Goal: Transaction & Acquisition: Purchase product/service

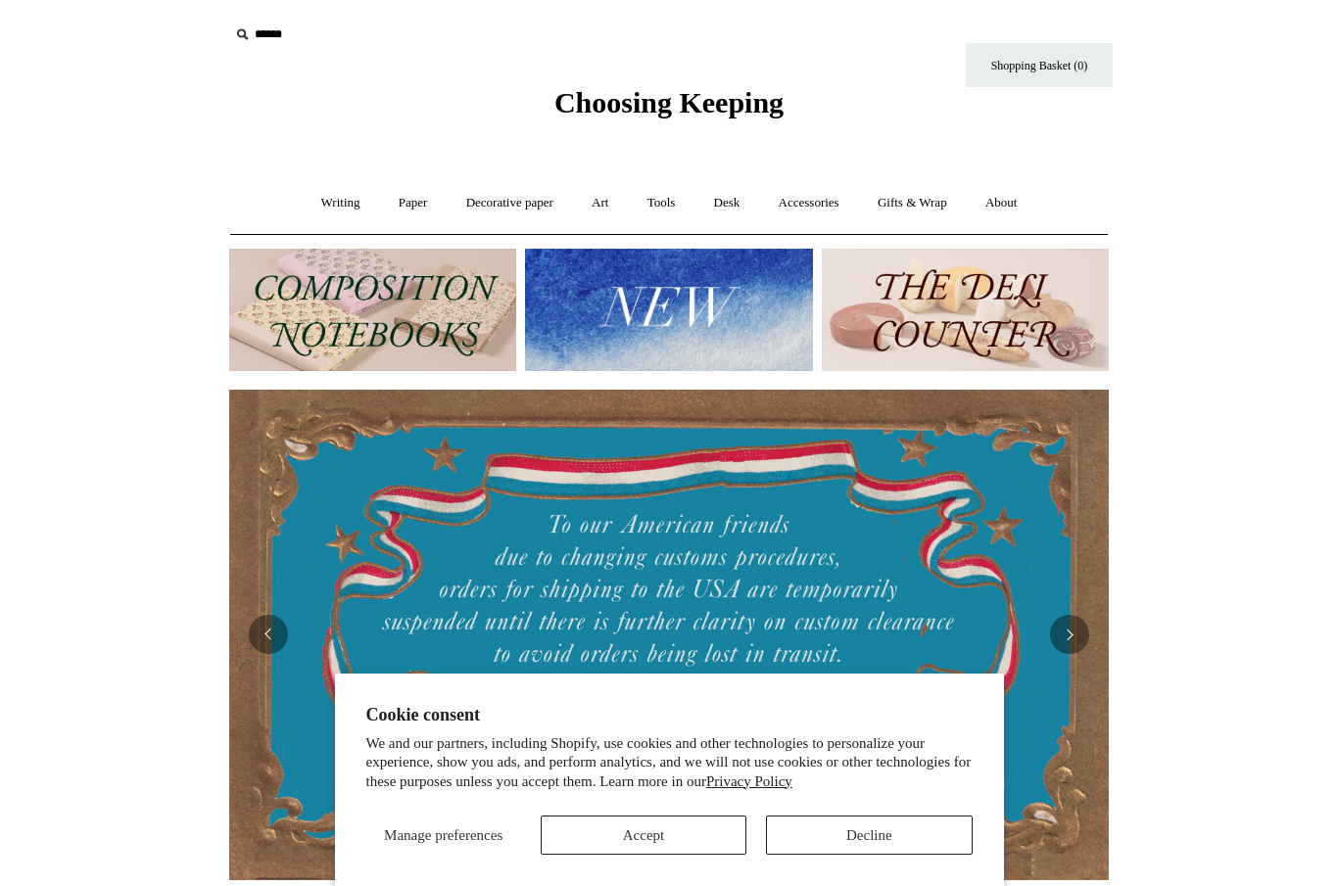
click at [638, 852] on button "Accept" at bounding box center [644, 835] width 206 height 39
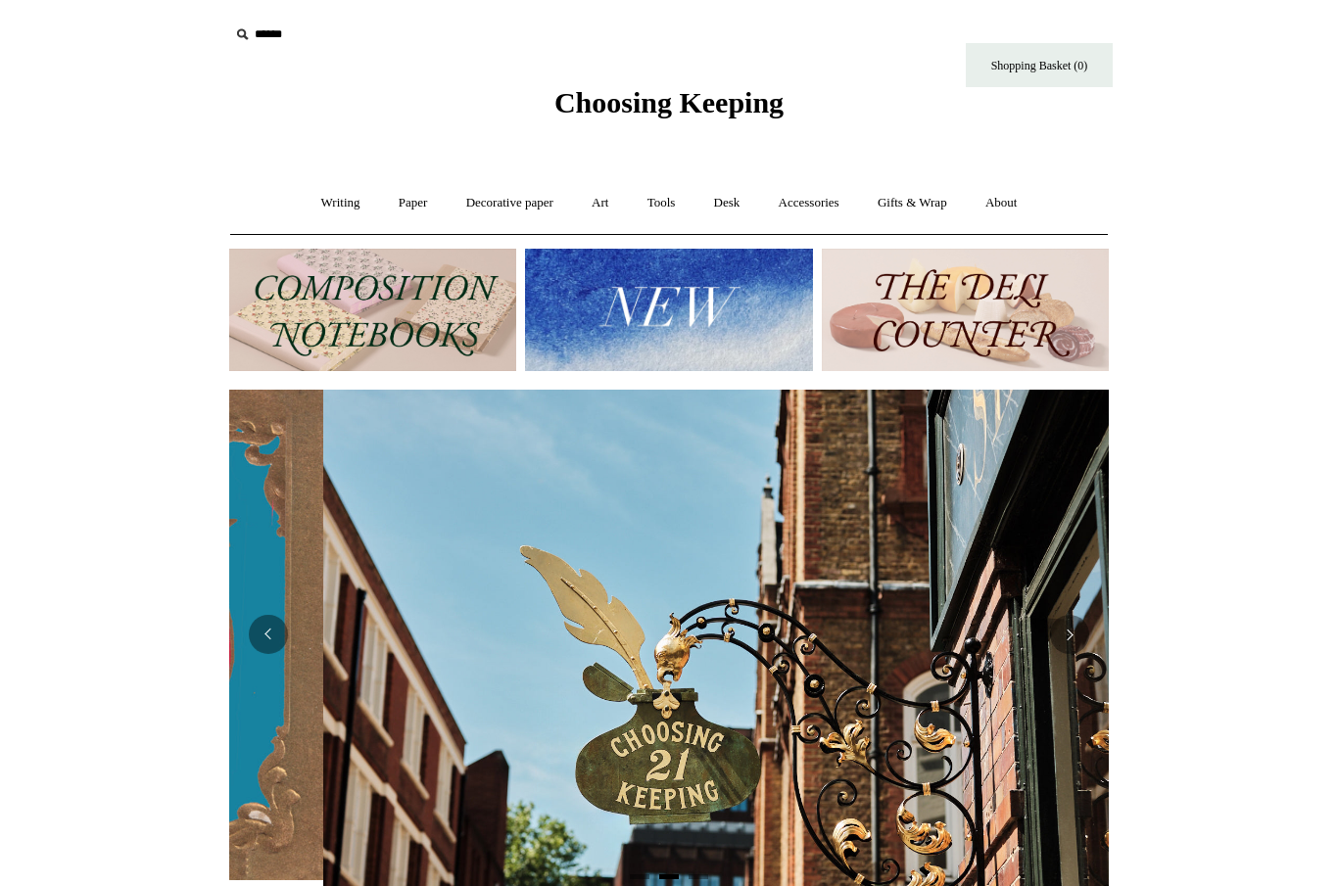
scroll to position [0, 880]
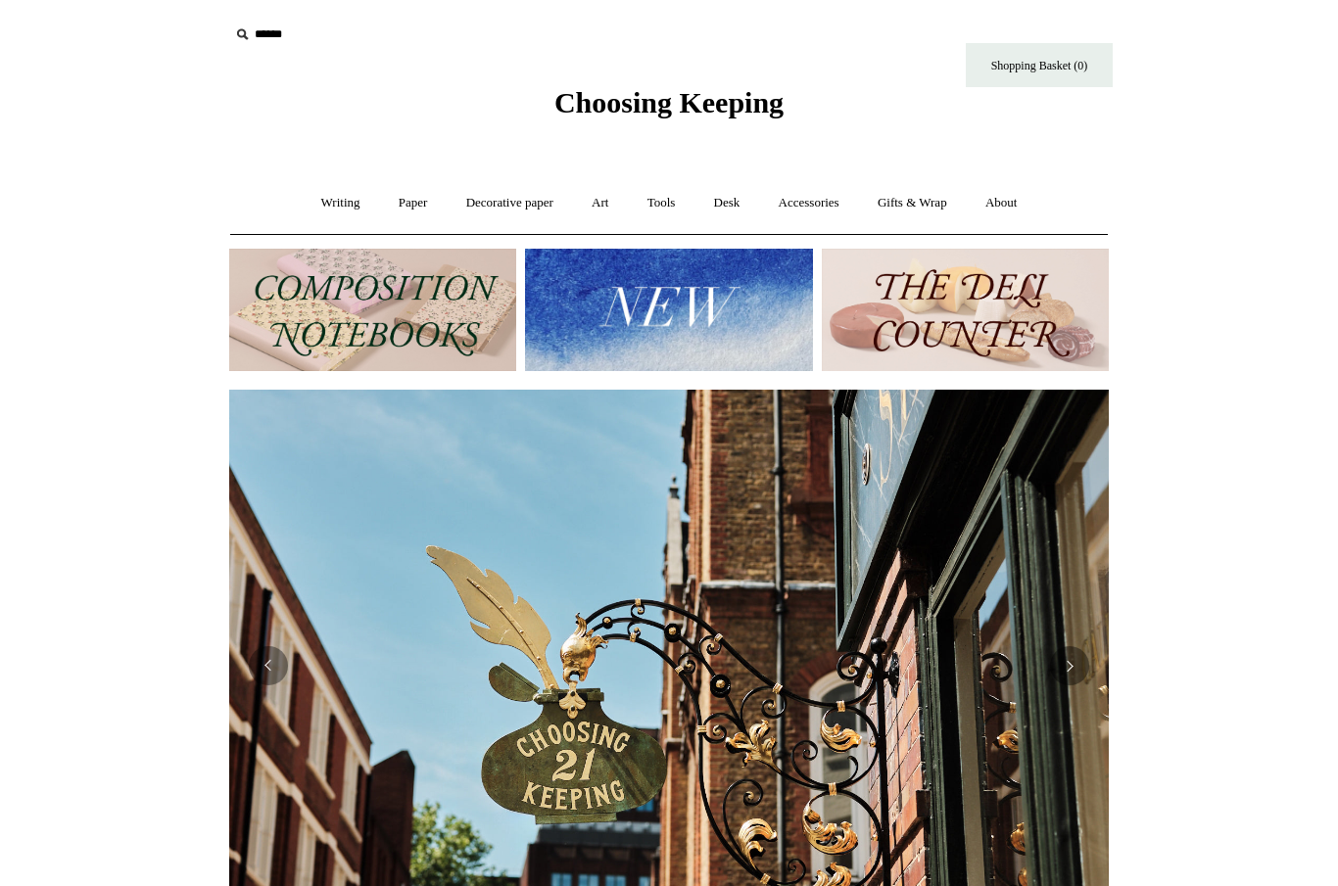
click at [922, 203] on link "Gifts & Wrap +" at bounding box center [912, 203] width 105 height 52
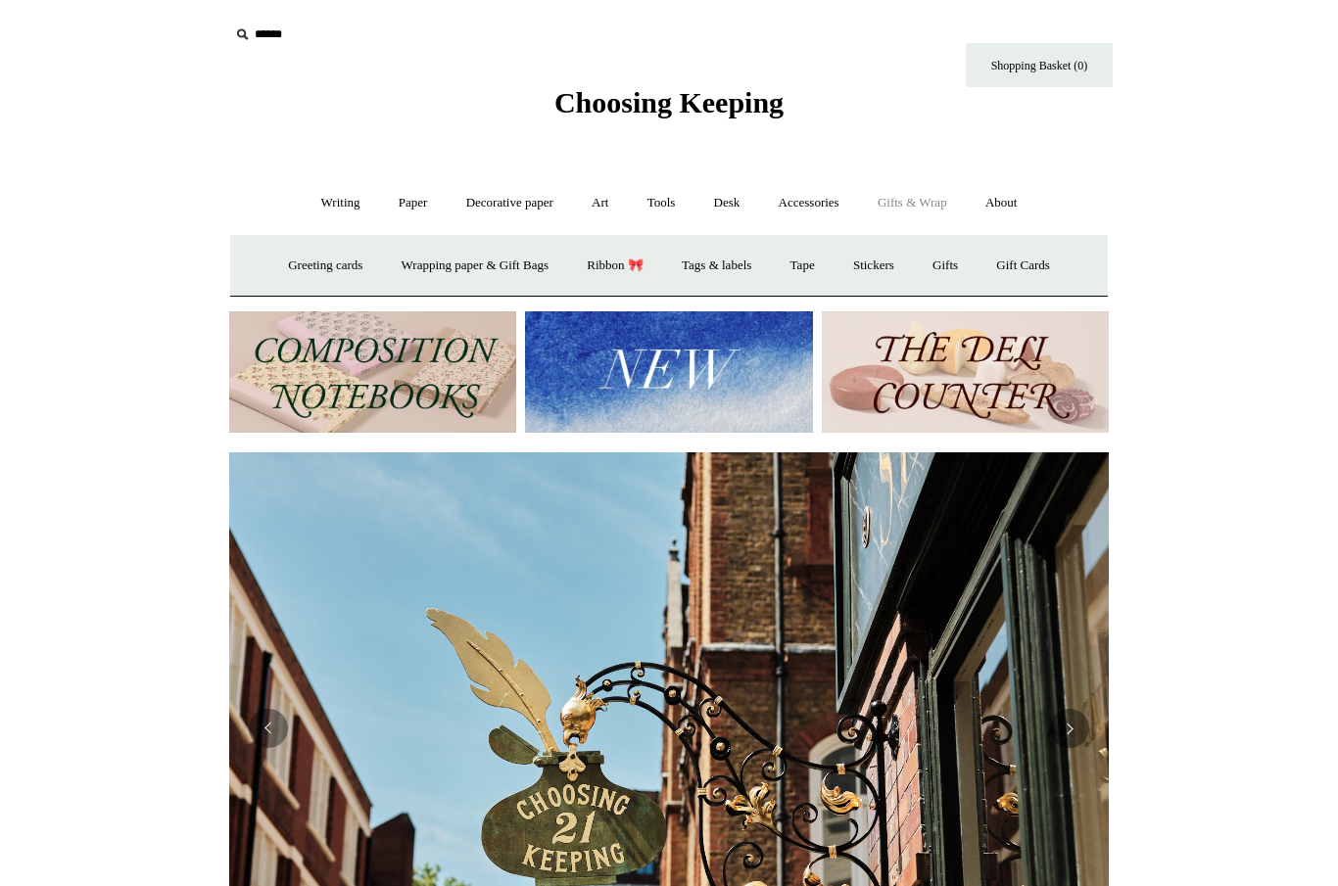
click at [914, 198] on link "Gifts & Wrap -" at bounding box center [912, 203] width 105 height 52
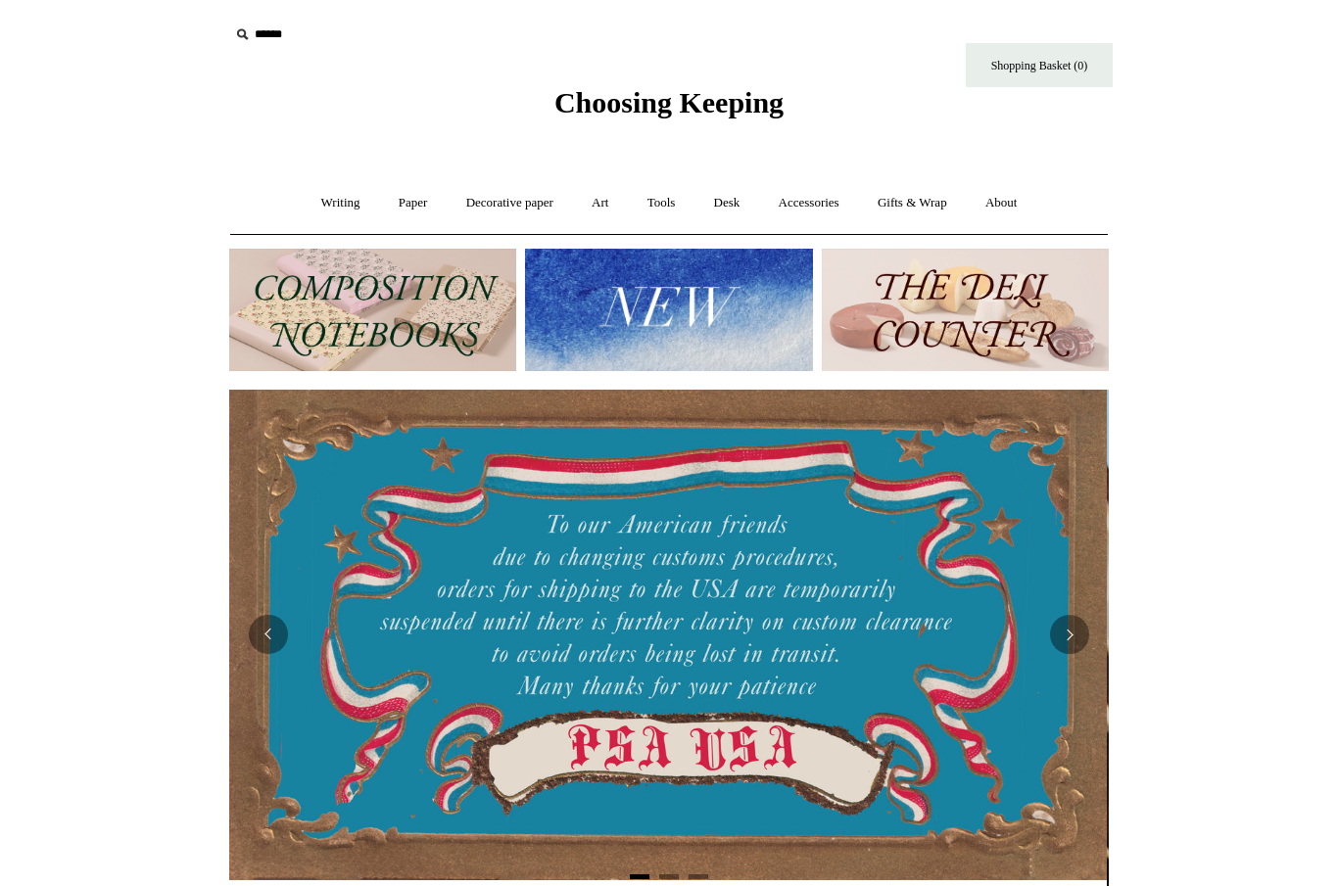
scroll to position [0, 0]
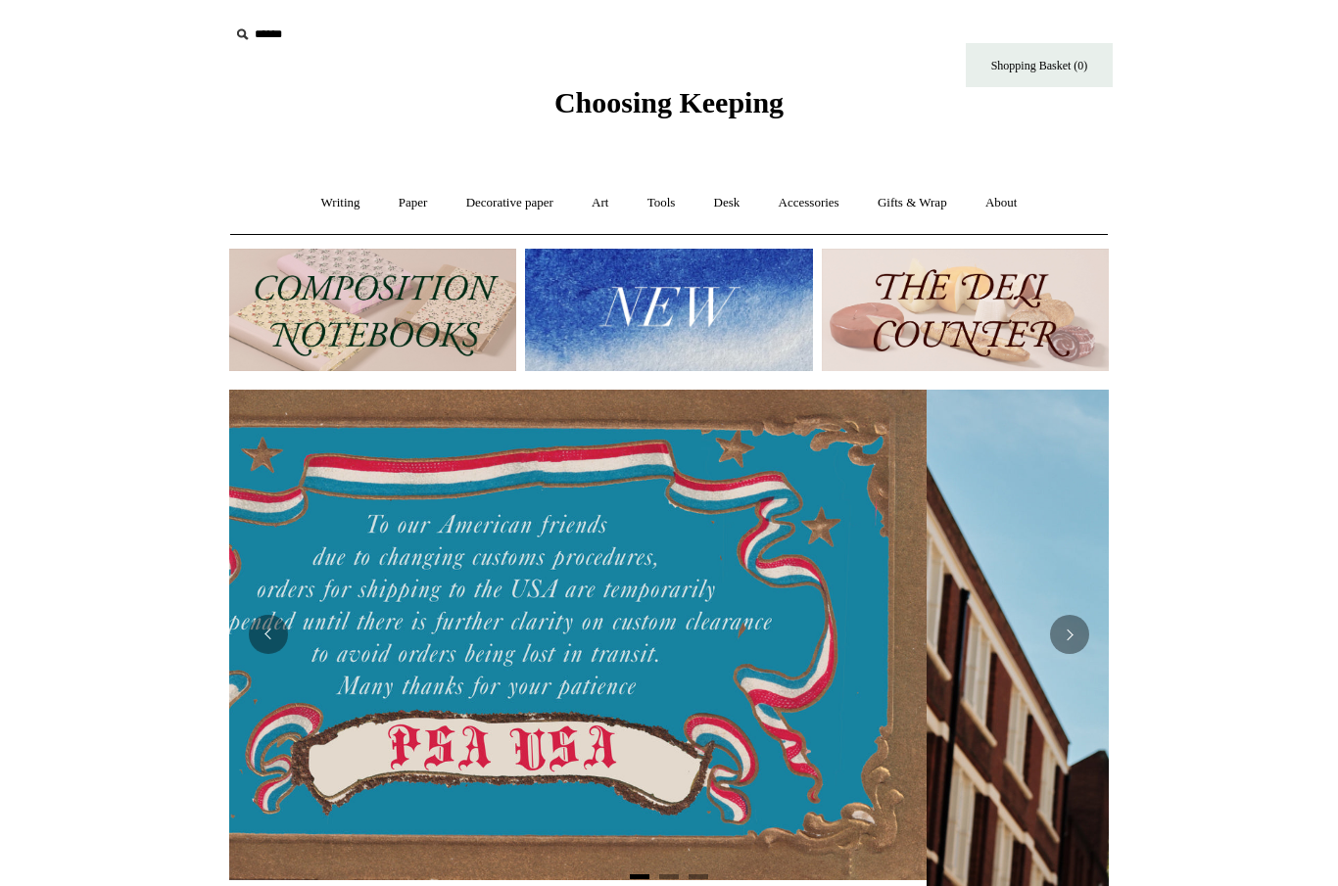
click at [909, 203] on link "Gifts & Wrap +" at bounding box center [912, 203] width 105 height 52
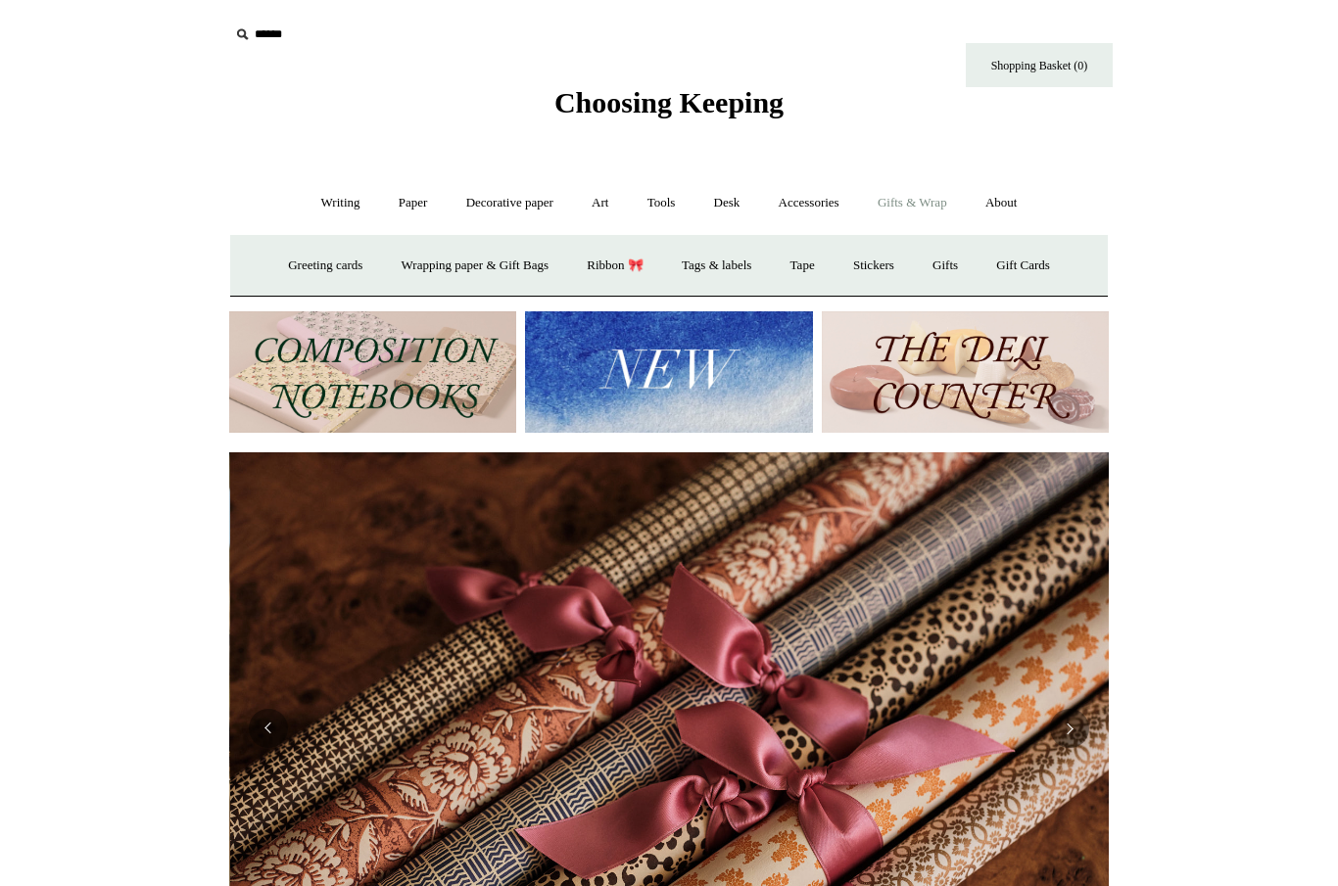
scroll to position [0, 1759]
click at [442, 263] on link "Wrapping paper & Gift Bags" at bounding box center [475, 266] width 182 height 52
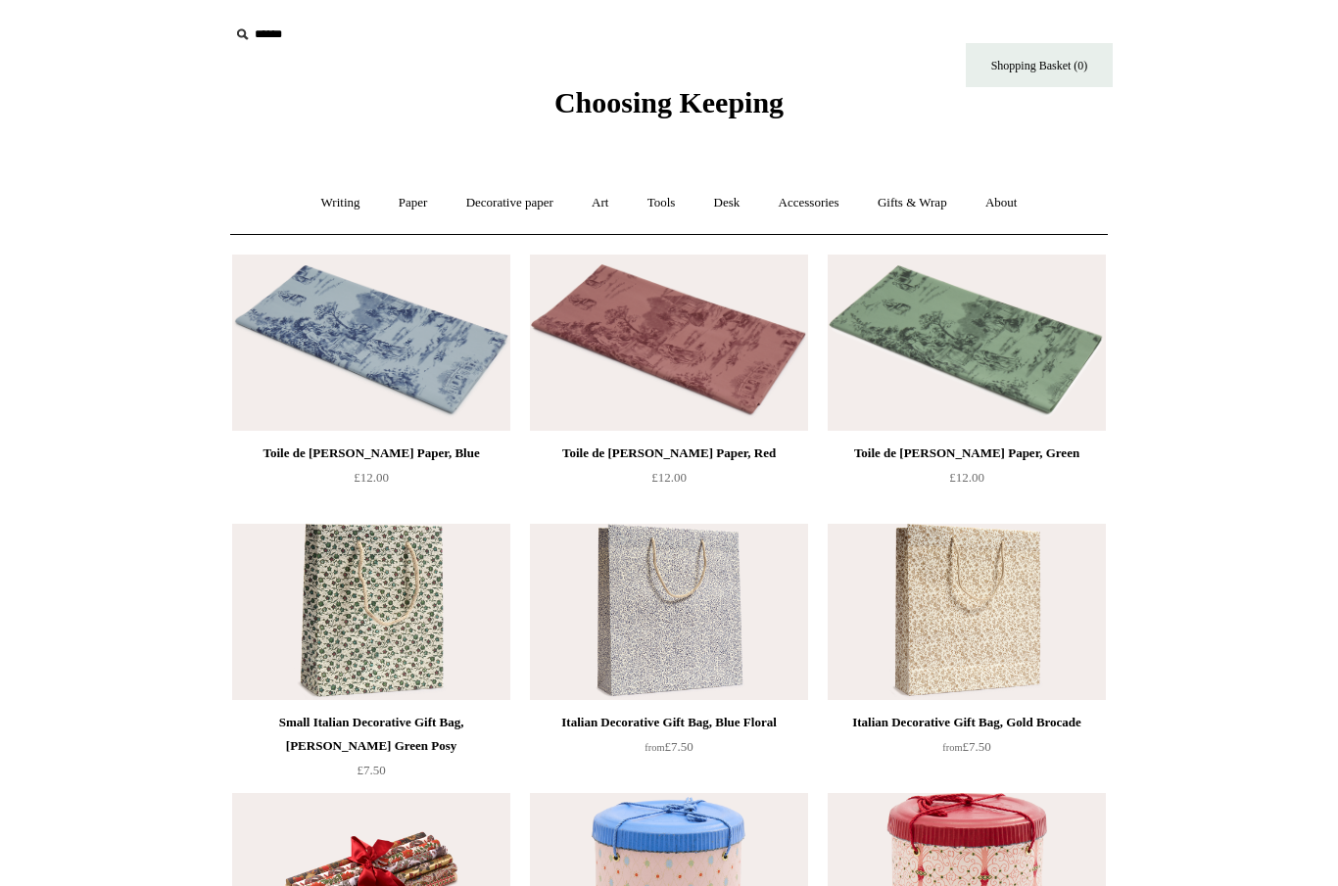
click at [926, 329] on img at bounding box center [967, 343] width 278 height 176
click at [643, 344] on img at bounding box center [669, 343] width 278 height 176
click at [350, 330] on img at bounding box center [371, 343] width 278 height 176
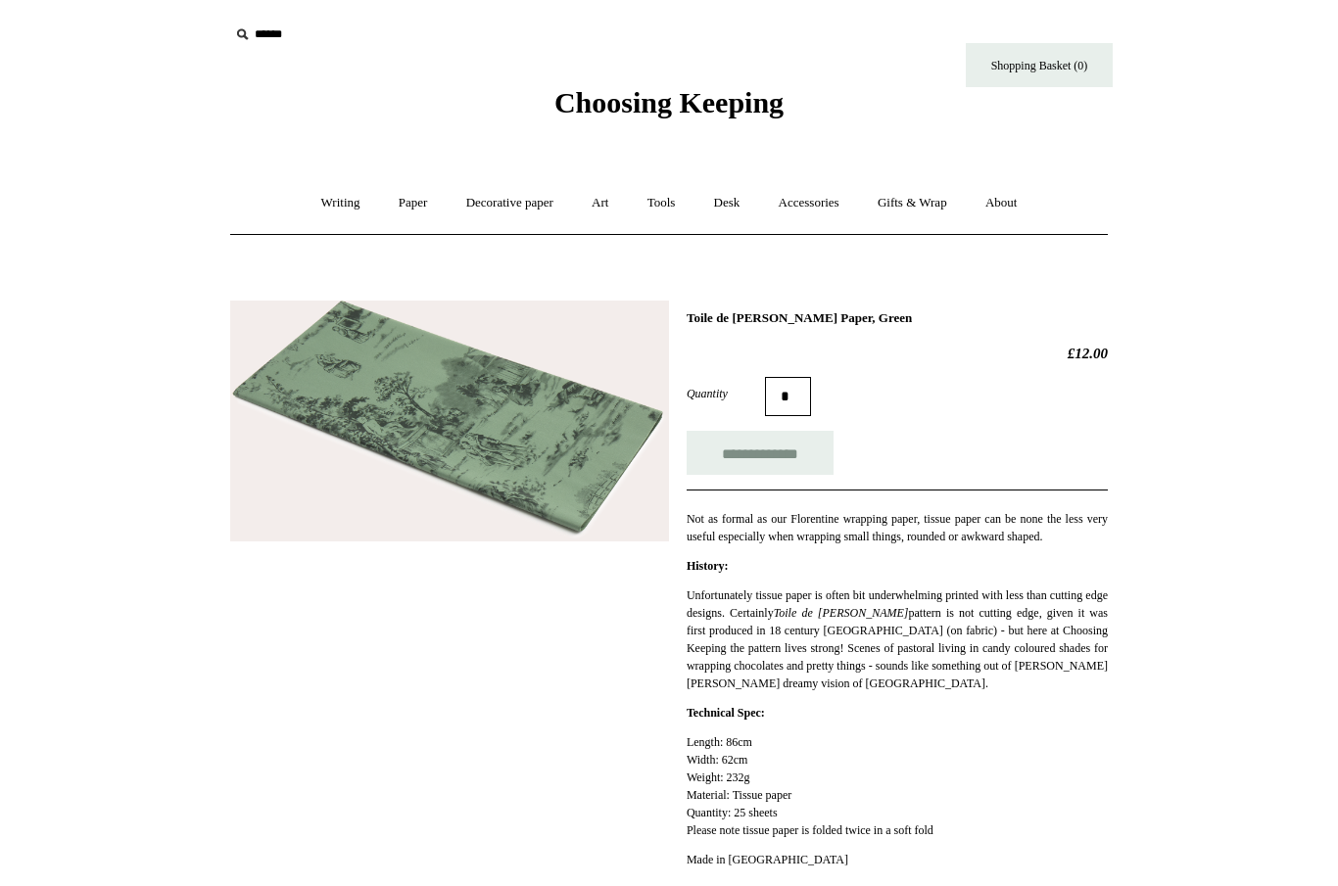
click at [746, 465] on input "**********" at bounding box center [760, 453] width 147 height 44
type input "**********"
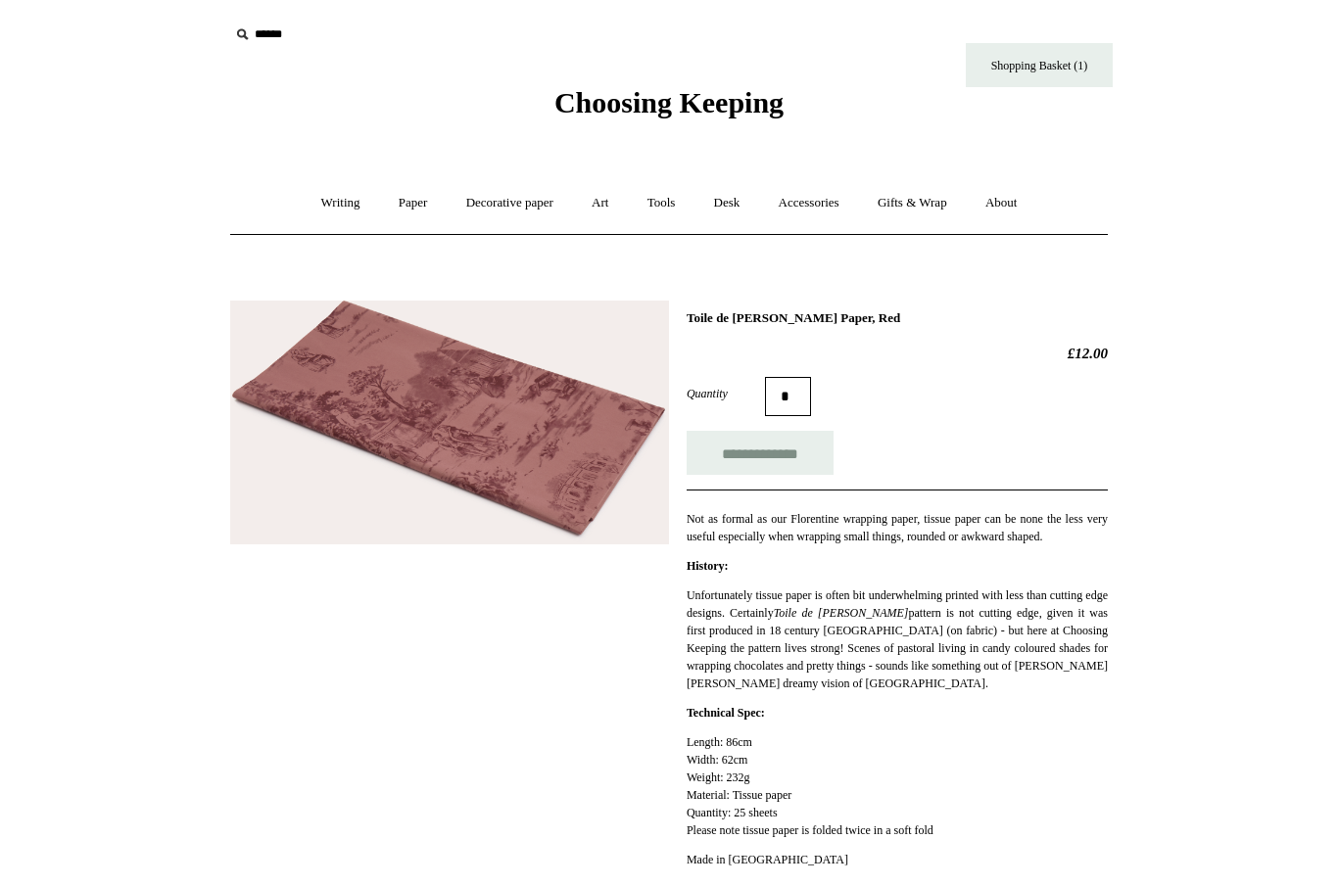
click at [746, 454] on input "**********" at bounding box center [760, 453] width 147 height 44
type input "**********"
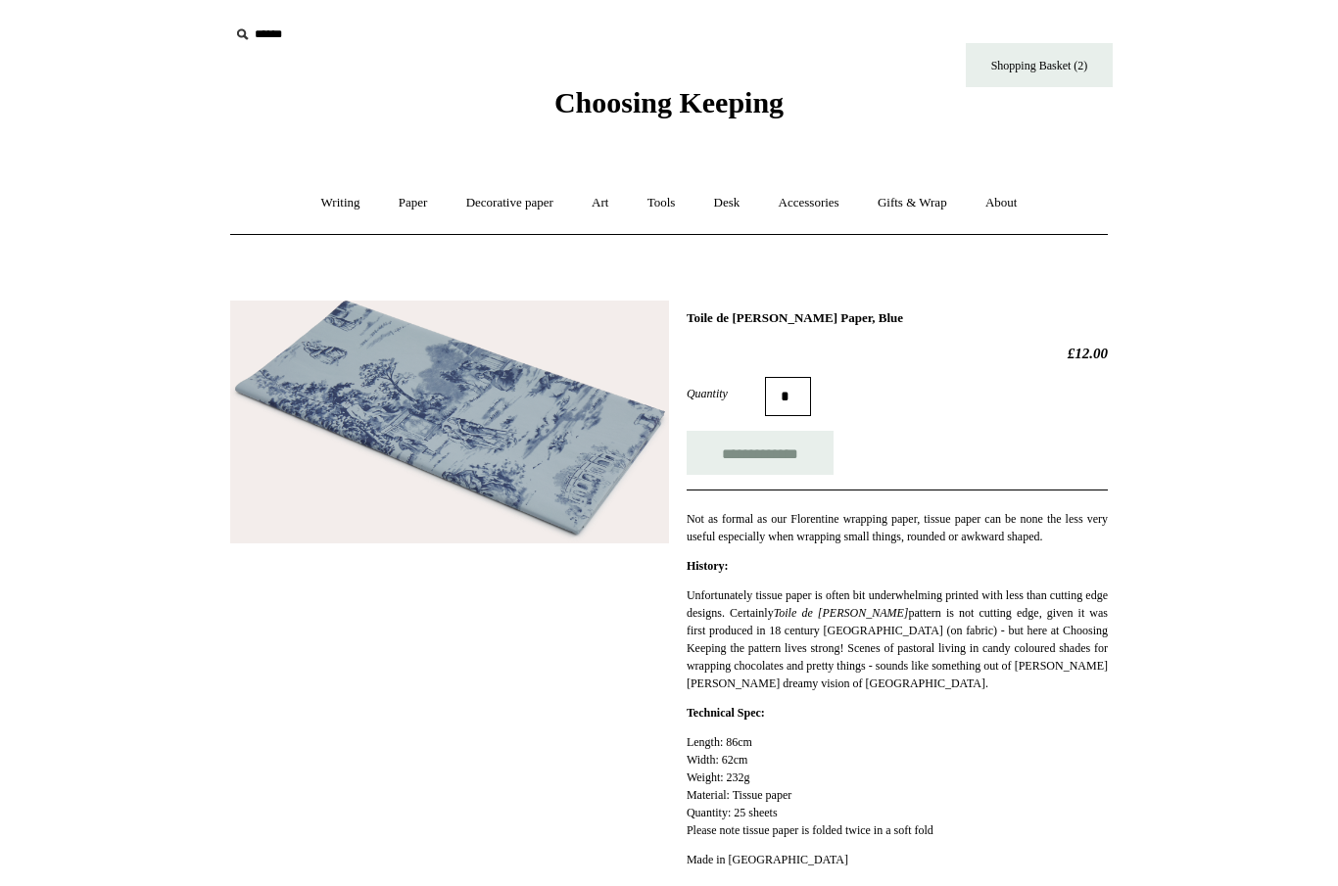
click at [729, 453] on input "**********" at bounding box center [760, 453] width 147 height 44
type input "**********"
click at [920, 189] on link "Gifts & Wrap +" at bounding box center [912, 203] width 105 height 52
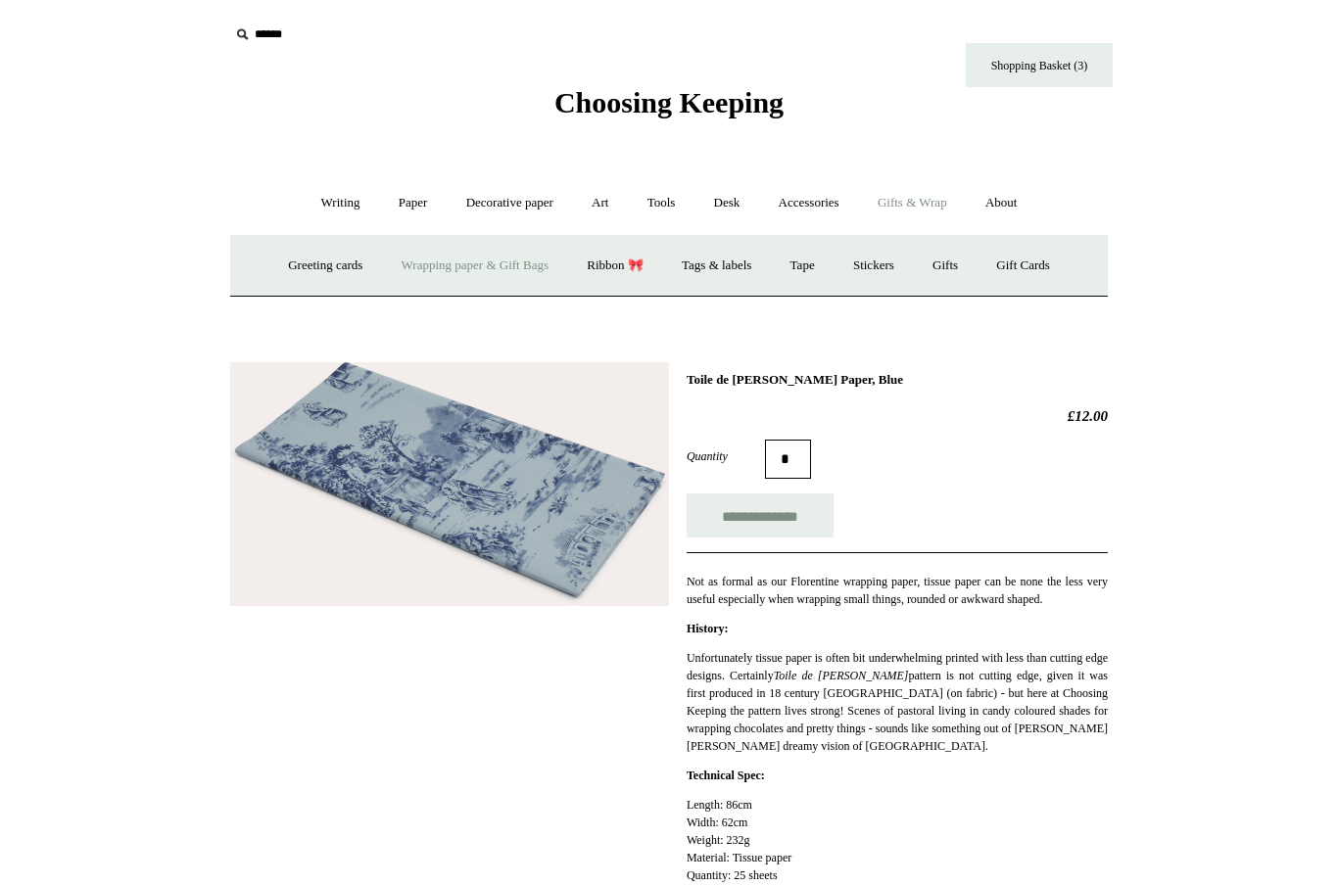
click at [607, 259] on link "Ribbon 🎀" at bounding box center [615, 266] width 92 height 52
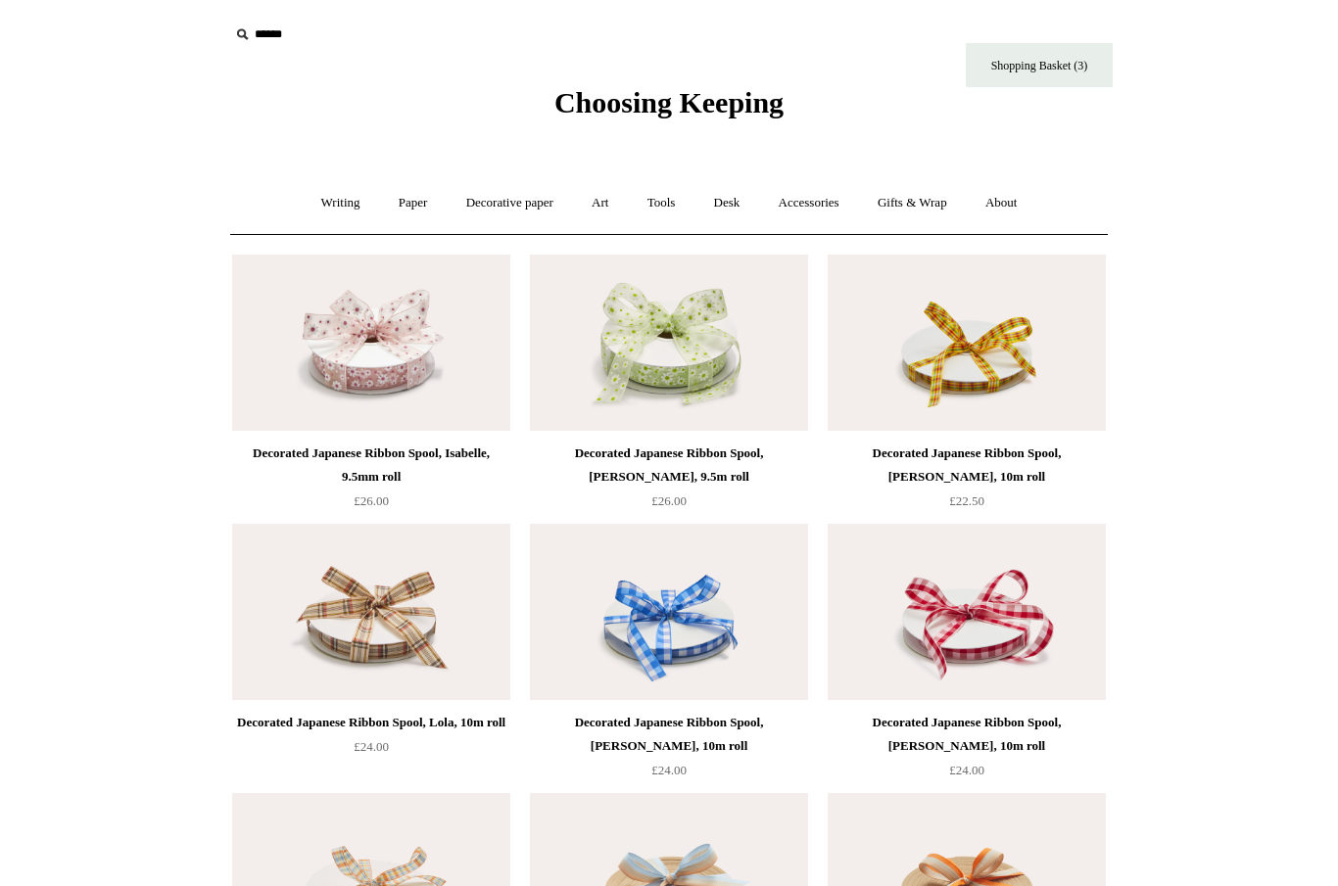
click at [899, 191] on link "Gifts & Wrap +" at bounding box center [912, 203] width 105 height 52
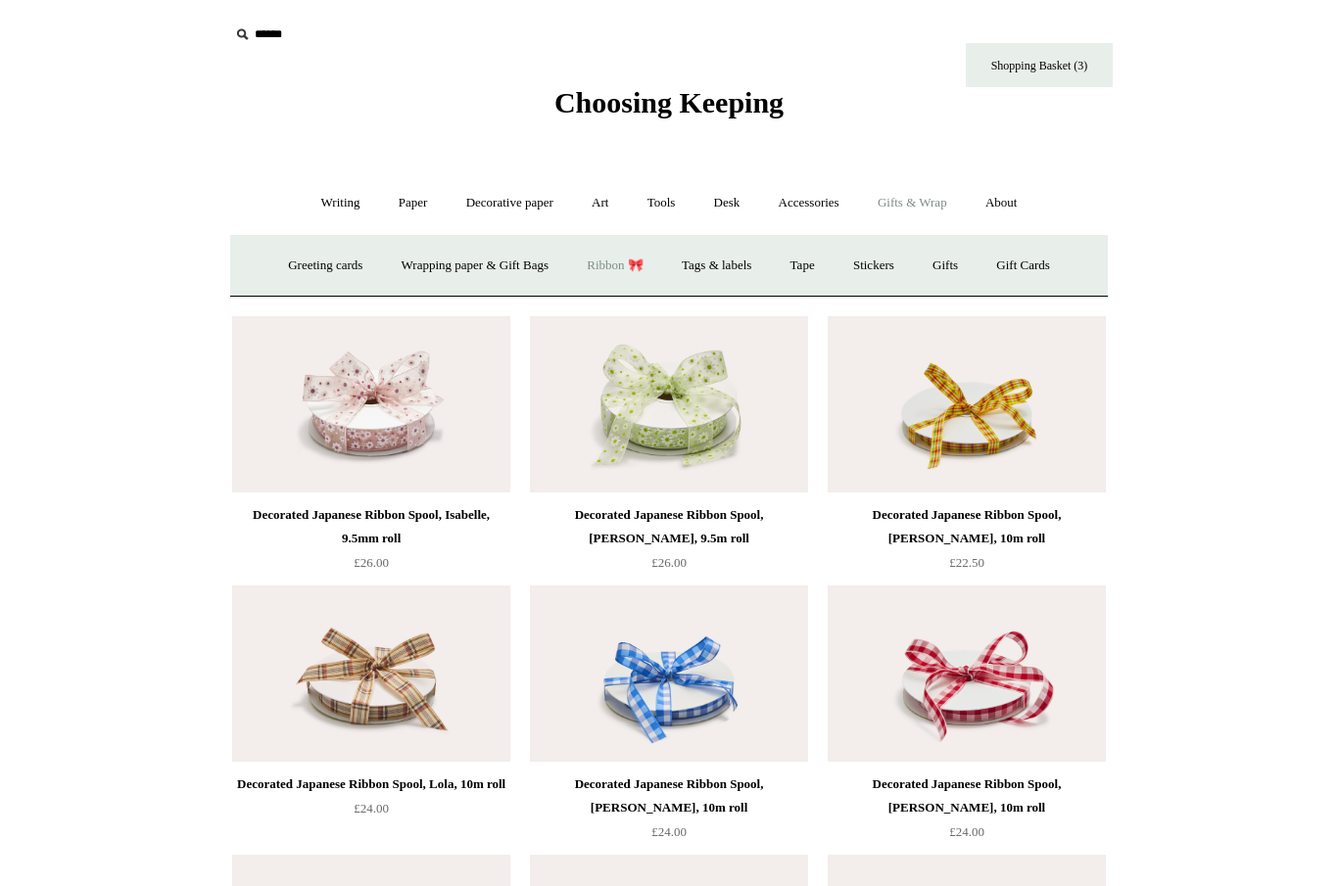
click at [713, 262] on link "Tags & labels" at bounding box center [716, 266] width 105 height 52
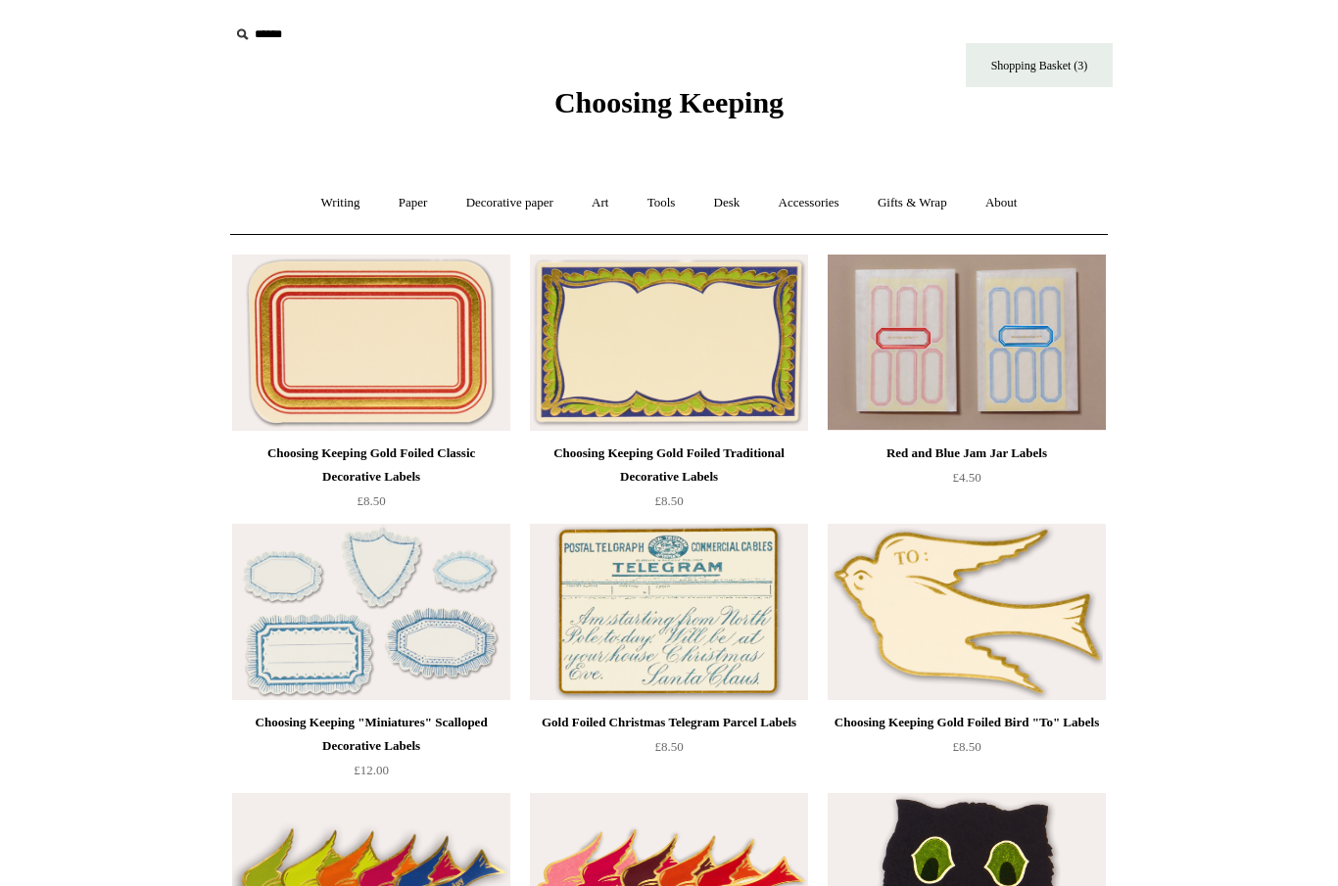
click at [921, 212] on link "Gifts & Wrap +" at bounding box center [912, 203] width 105 height 52
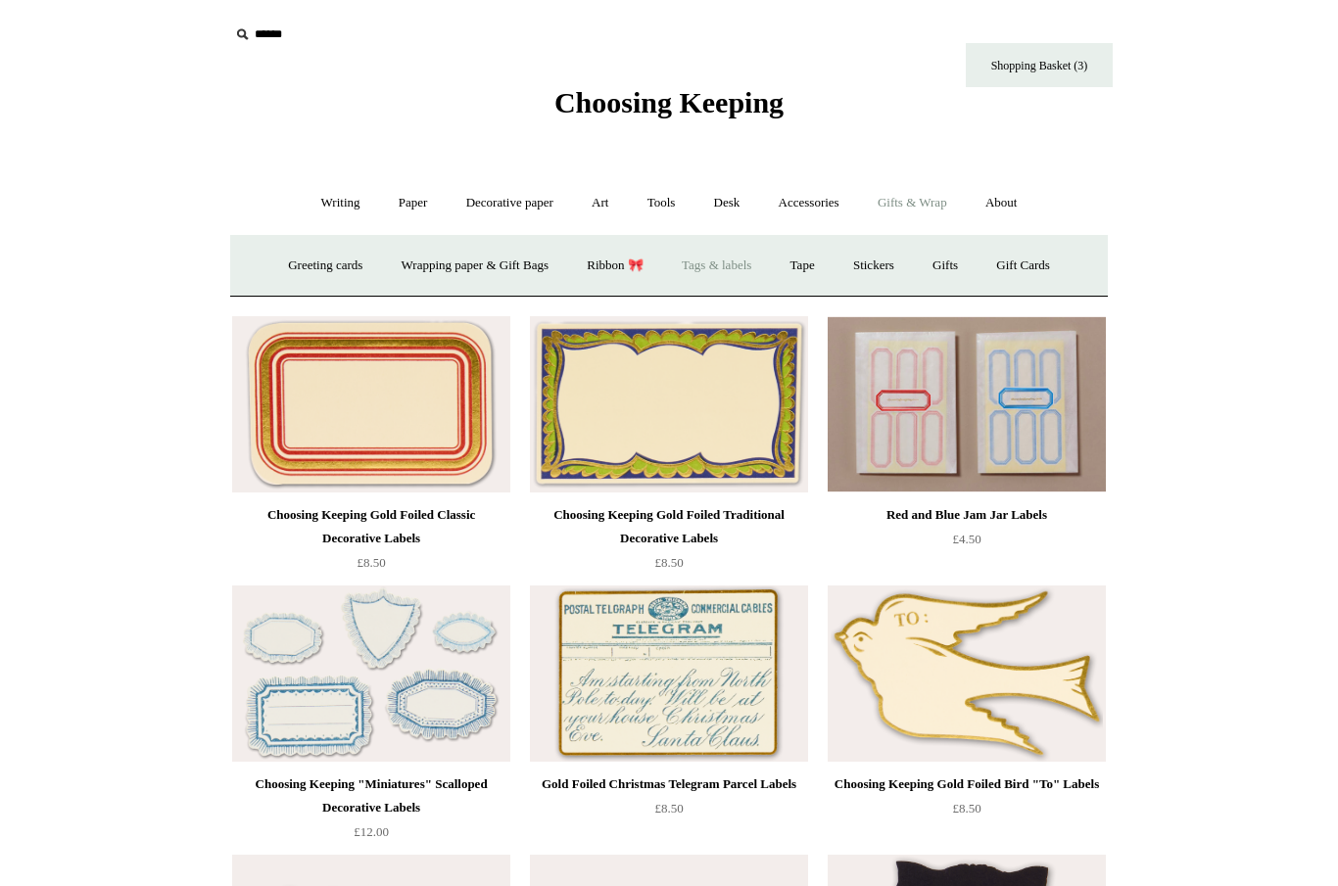
click at [813, 262] on link "Tape" at bounding box center [803, 266] width 60 height 52
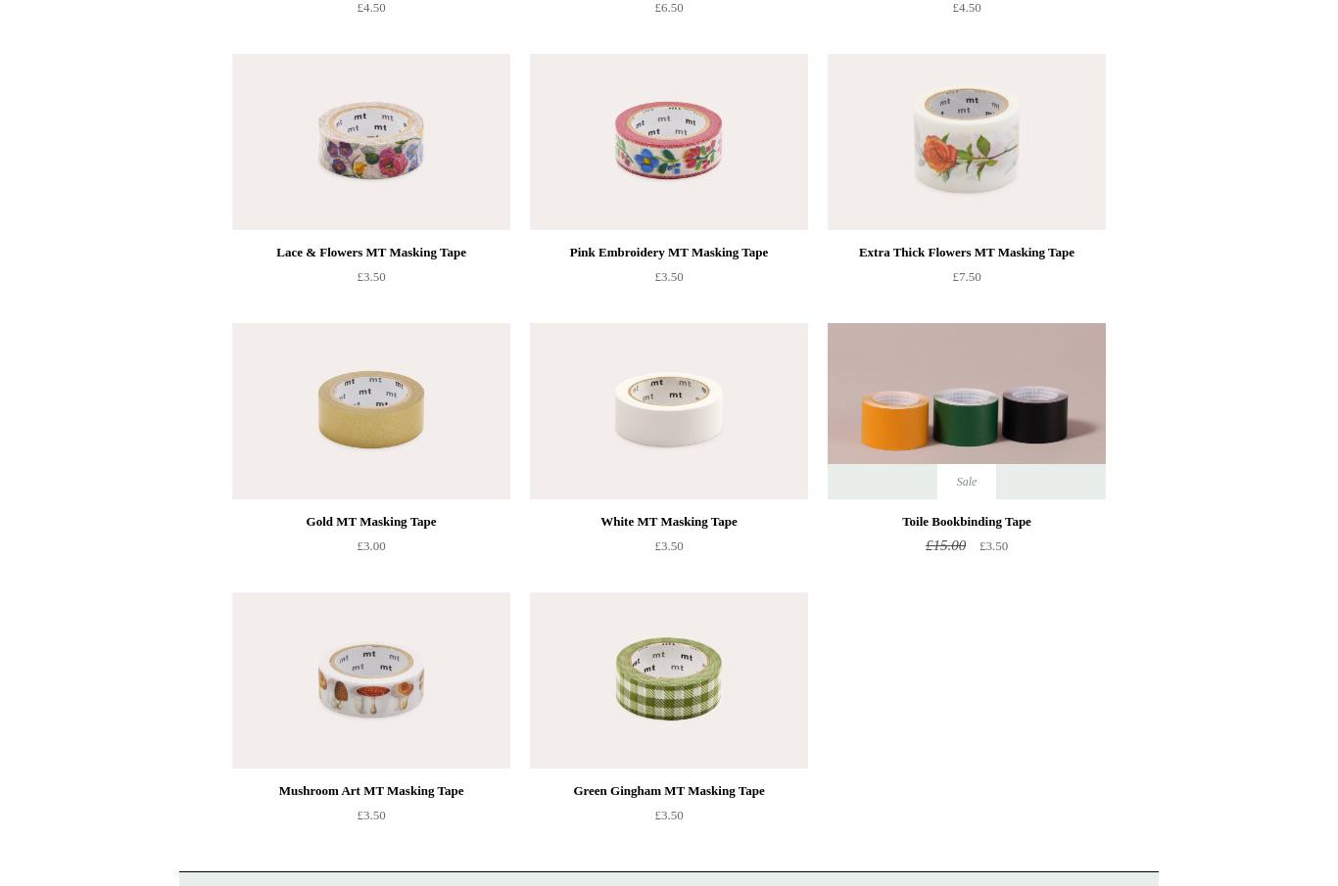
scroll to position [487, 0]
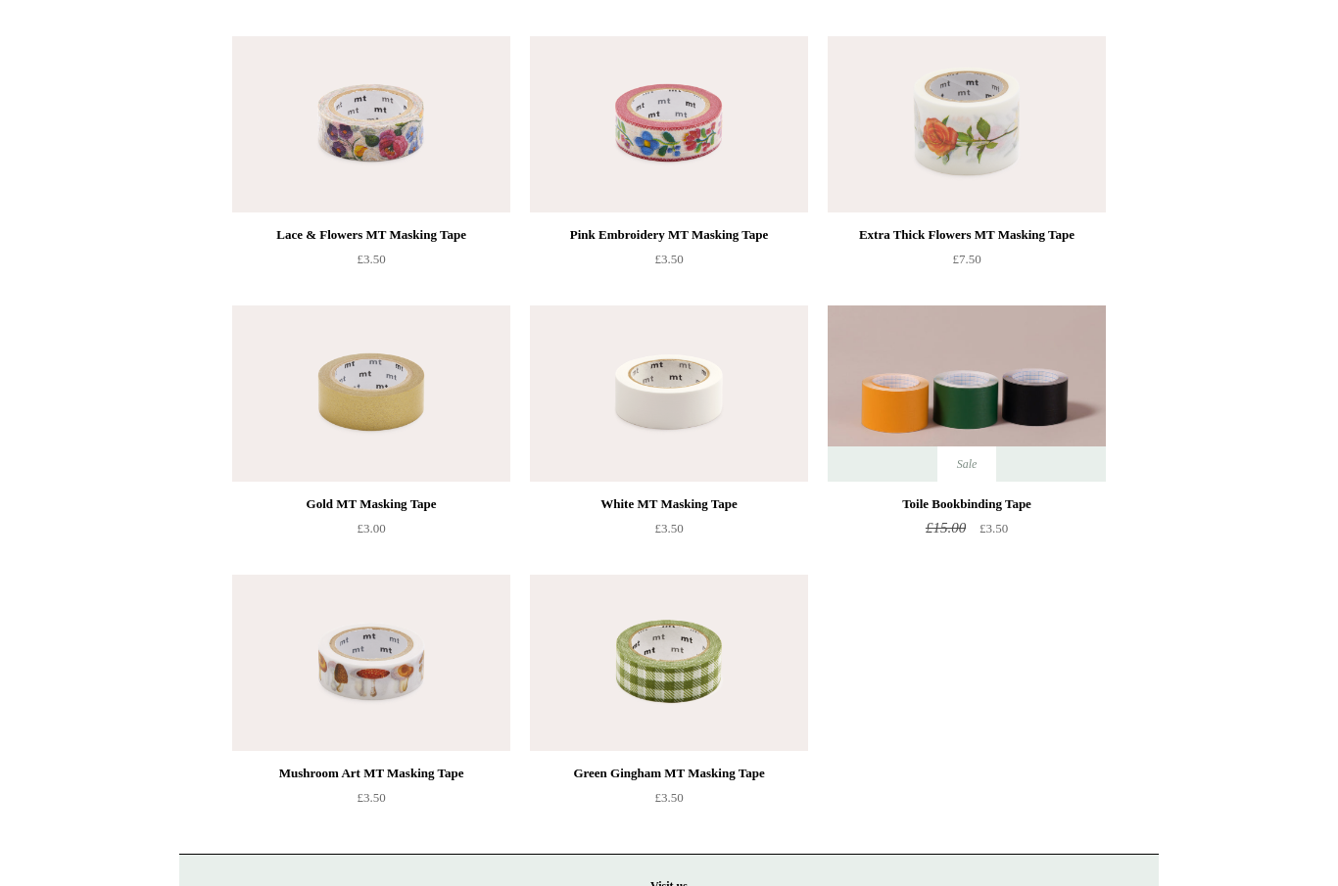
click at [917, 389] on img at bounding box center [967, 395] width 278 height 176
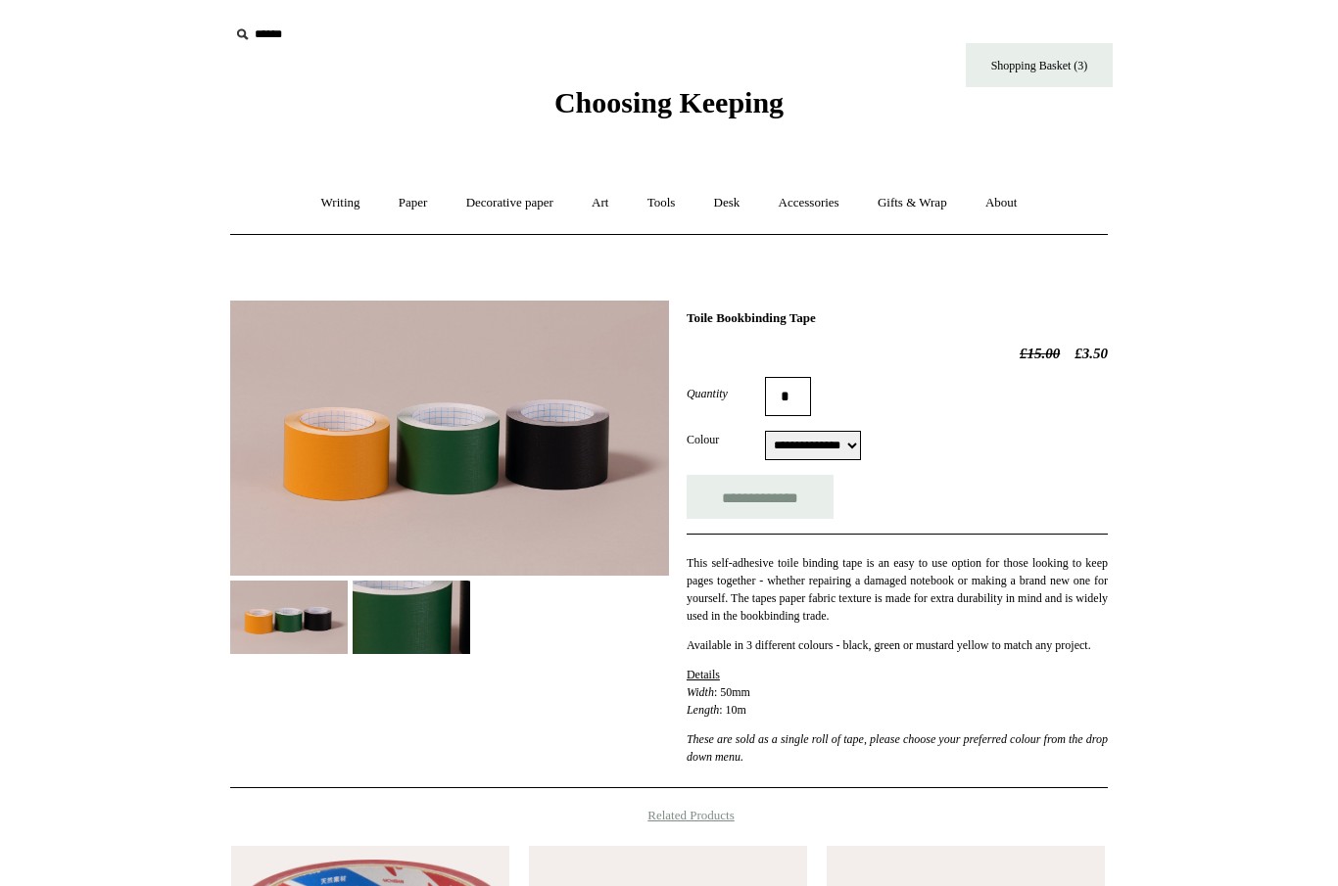
click at [394, 623] on img at bounding box center [412, 617] width 118 height 73
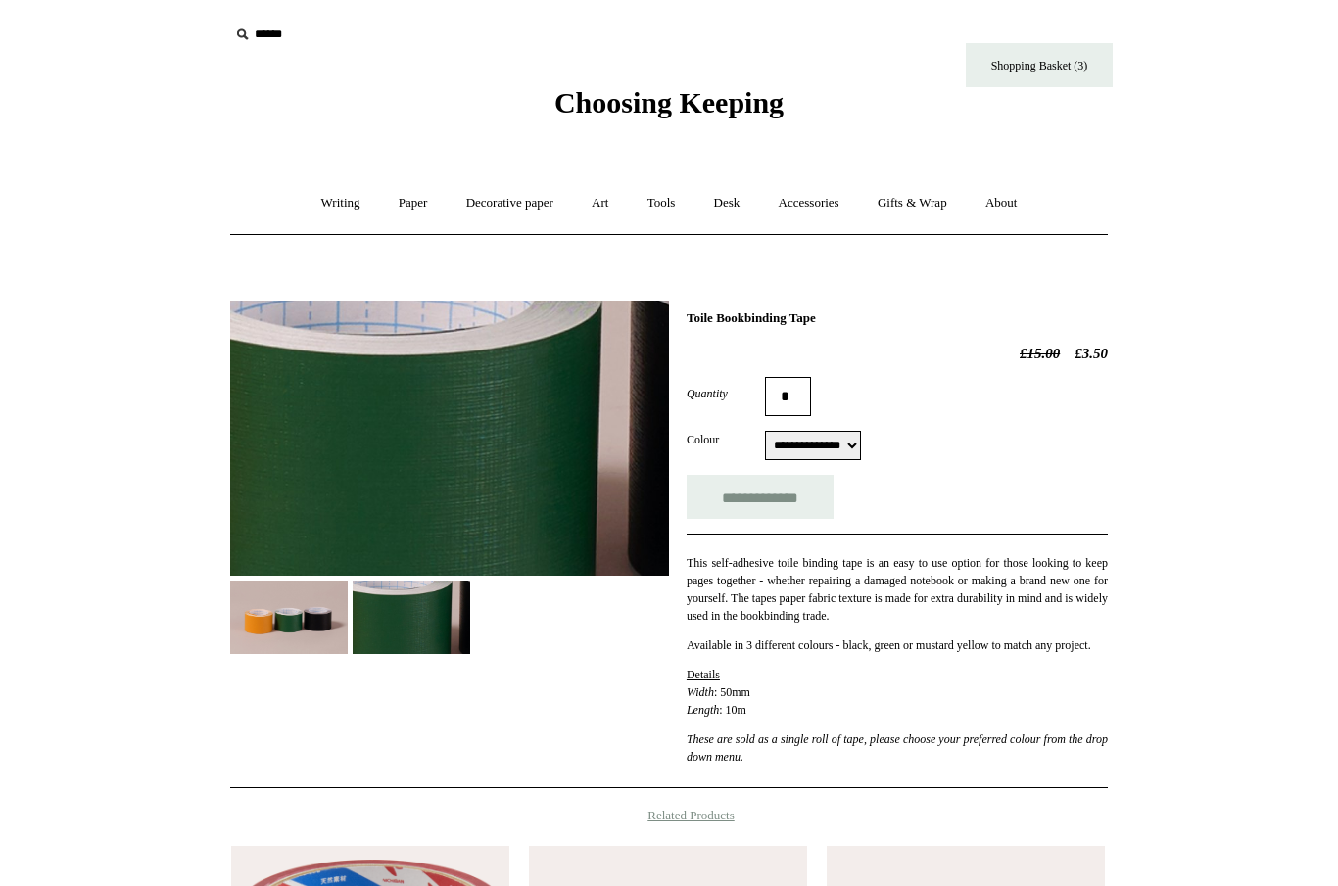
click at [921, 198] on link "Gifts & Wrap +" at bounding box center [912, 203] width 105 height 52
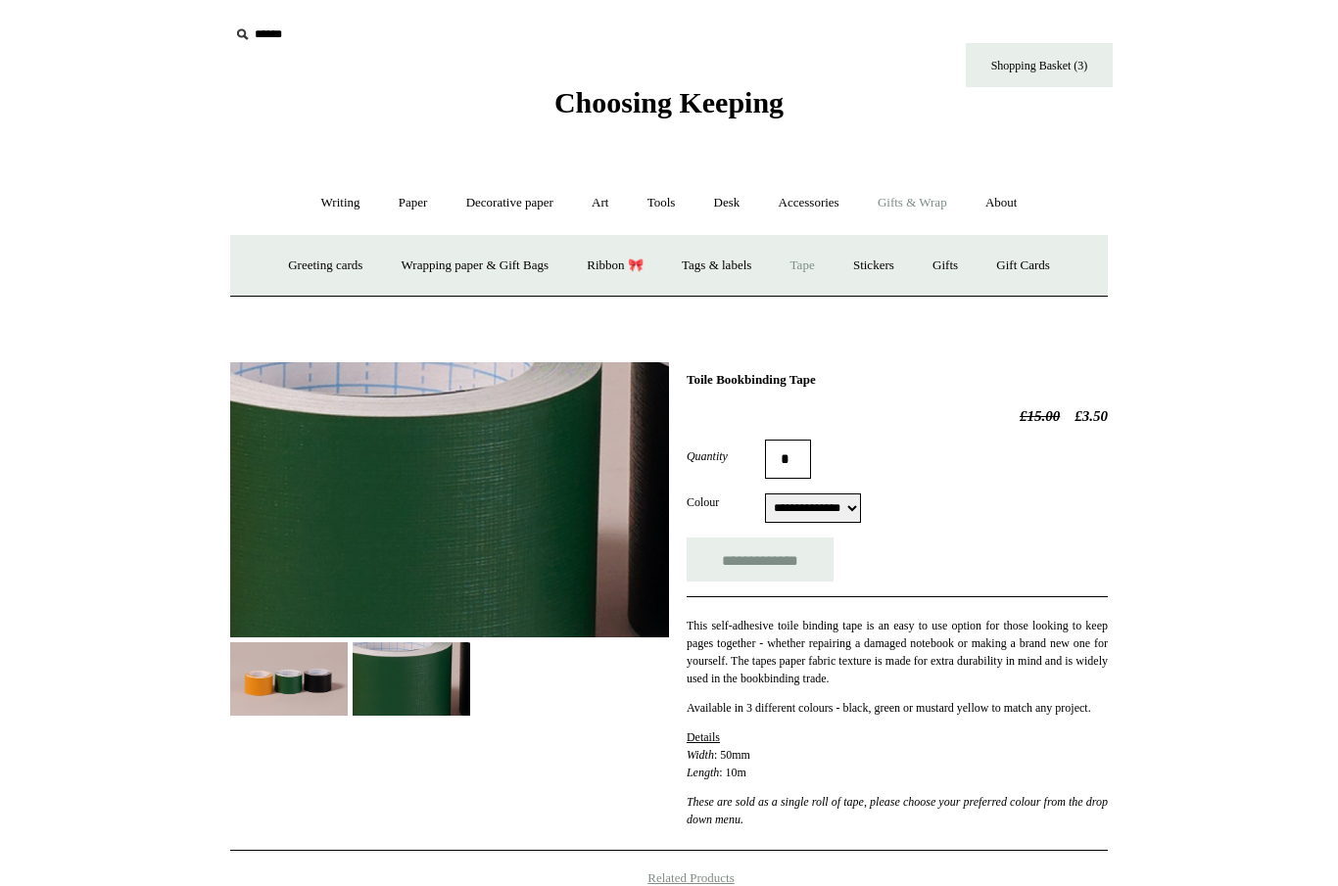
click at [805, 253] on link "Tape" at bounding box center [803, 266] width 60 height 52
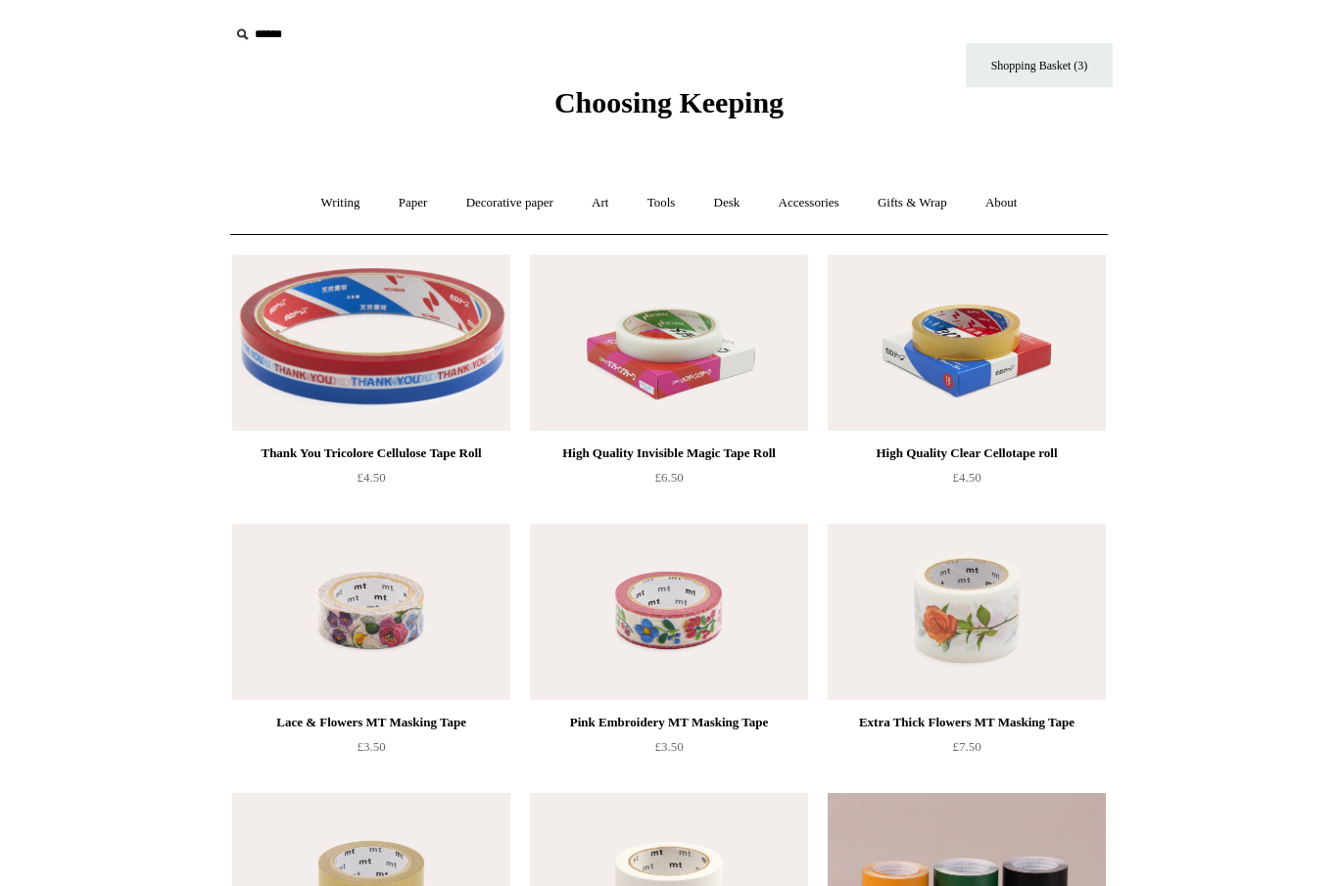
click at [936, 629] on img at bounding box center [967, 612] width 278 height 176
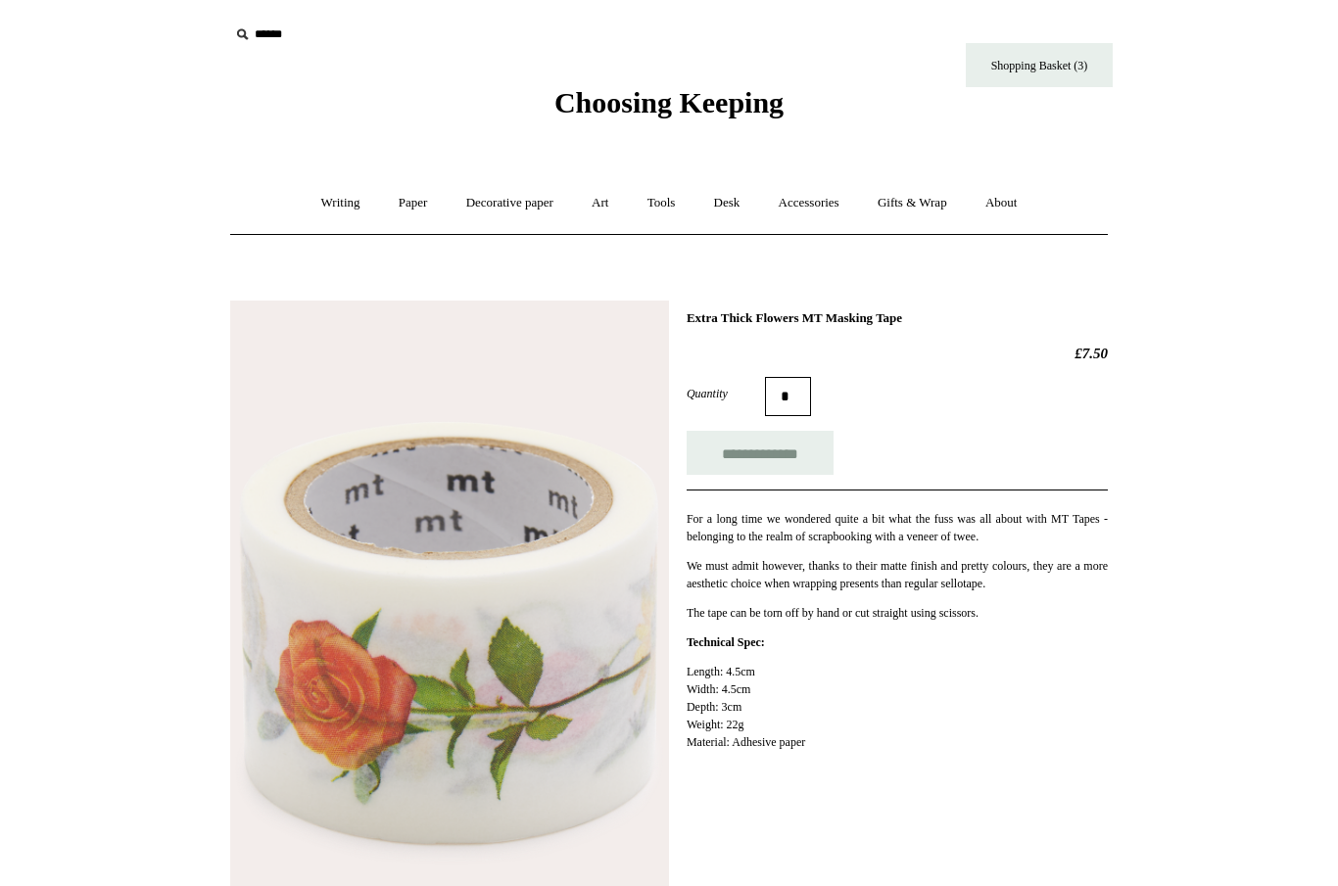
click at [811, 206] on link "Accessories +" at bounding box center [809, 203] width 96 height 52
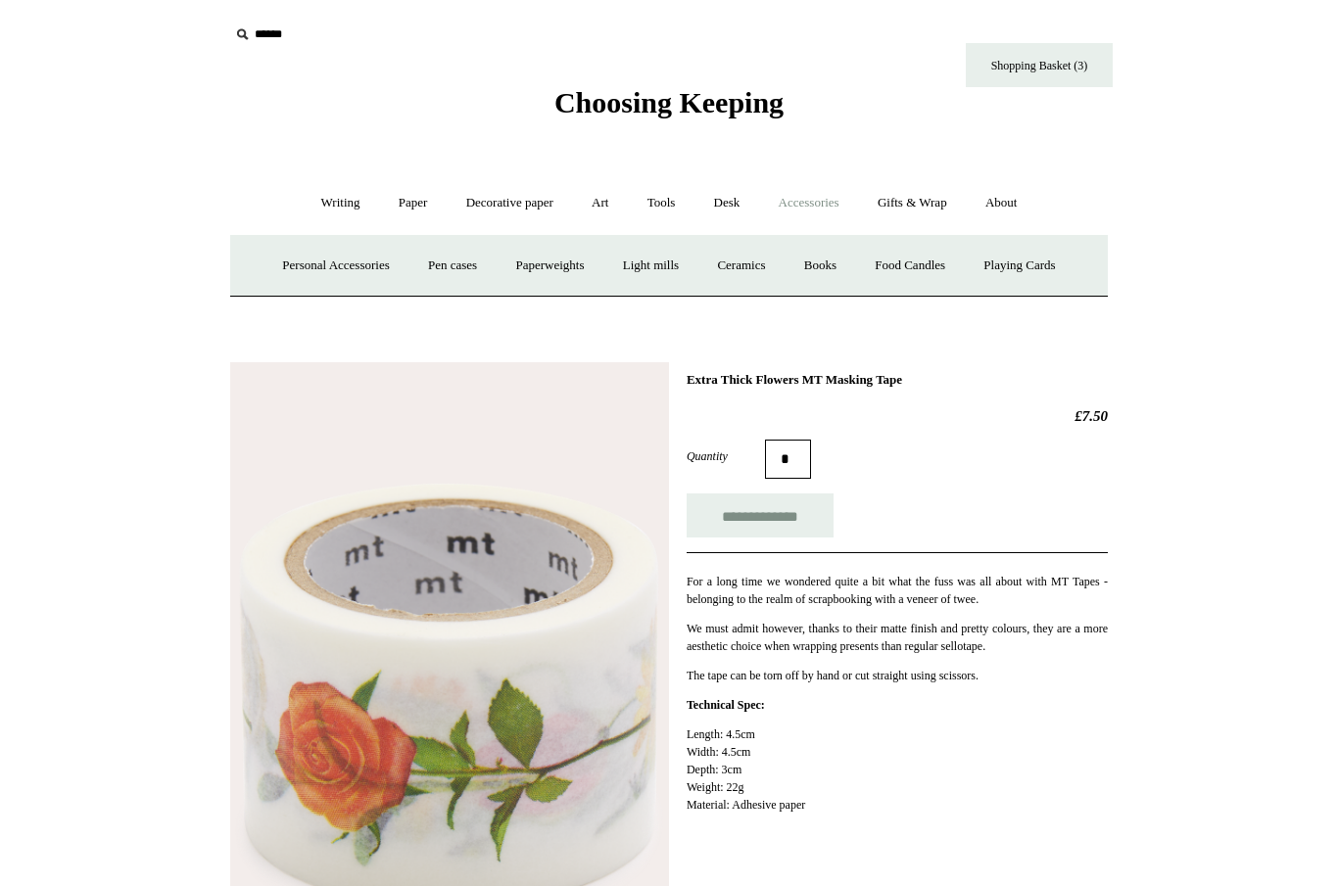
click at [310, 262] on link "Personal Accessories +" at bounding box center [335, 266] width 142 height 52
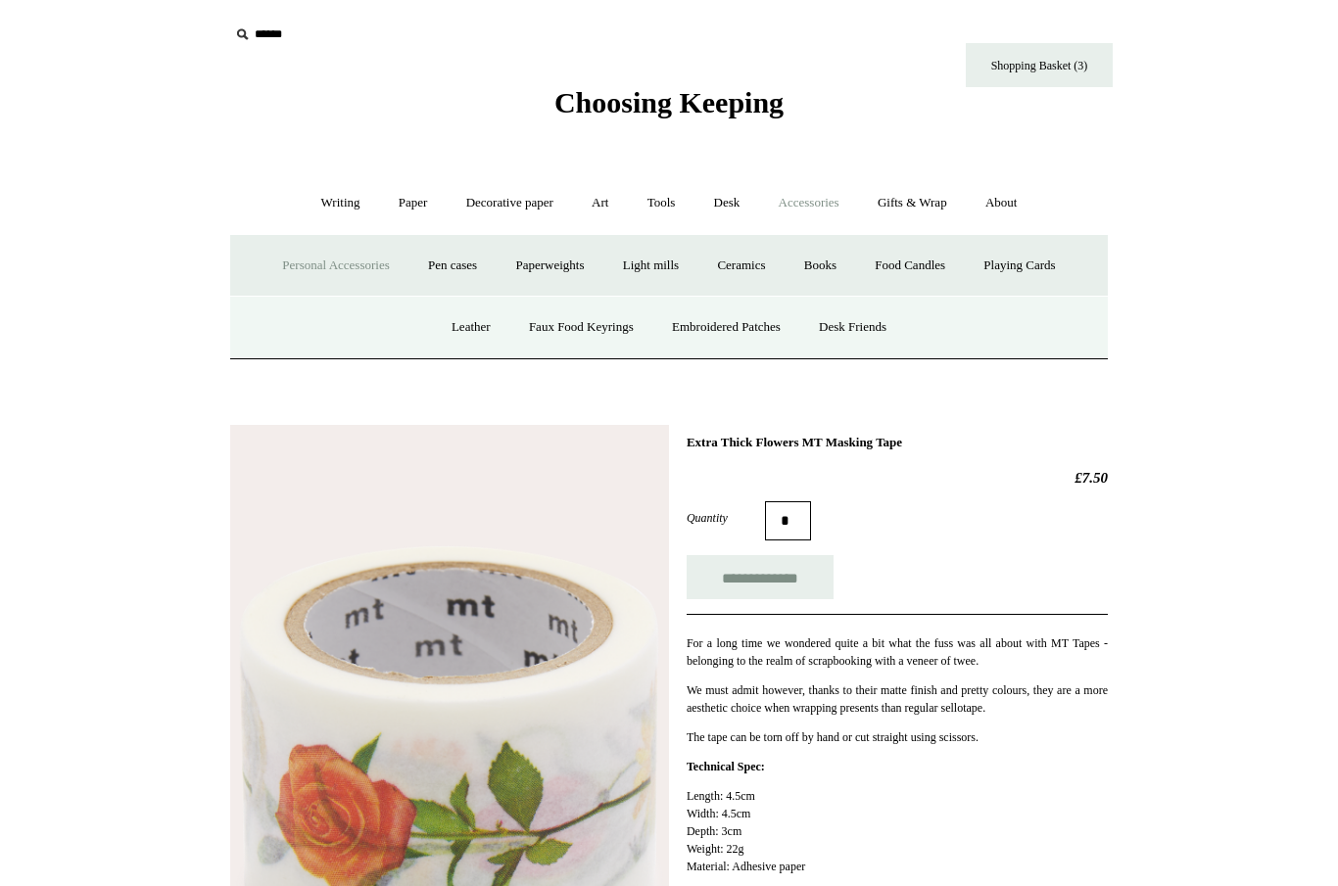
click at [709, 319] on link "Embroidered Patches" at bounding box center [726, 328] width 144 height 52
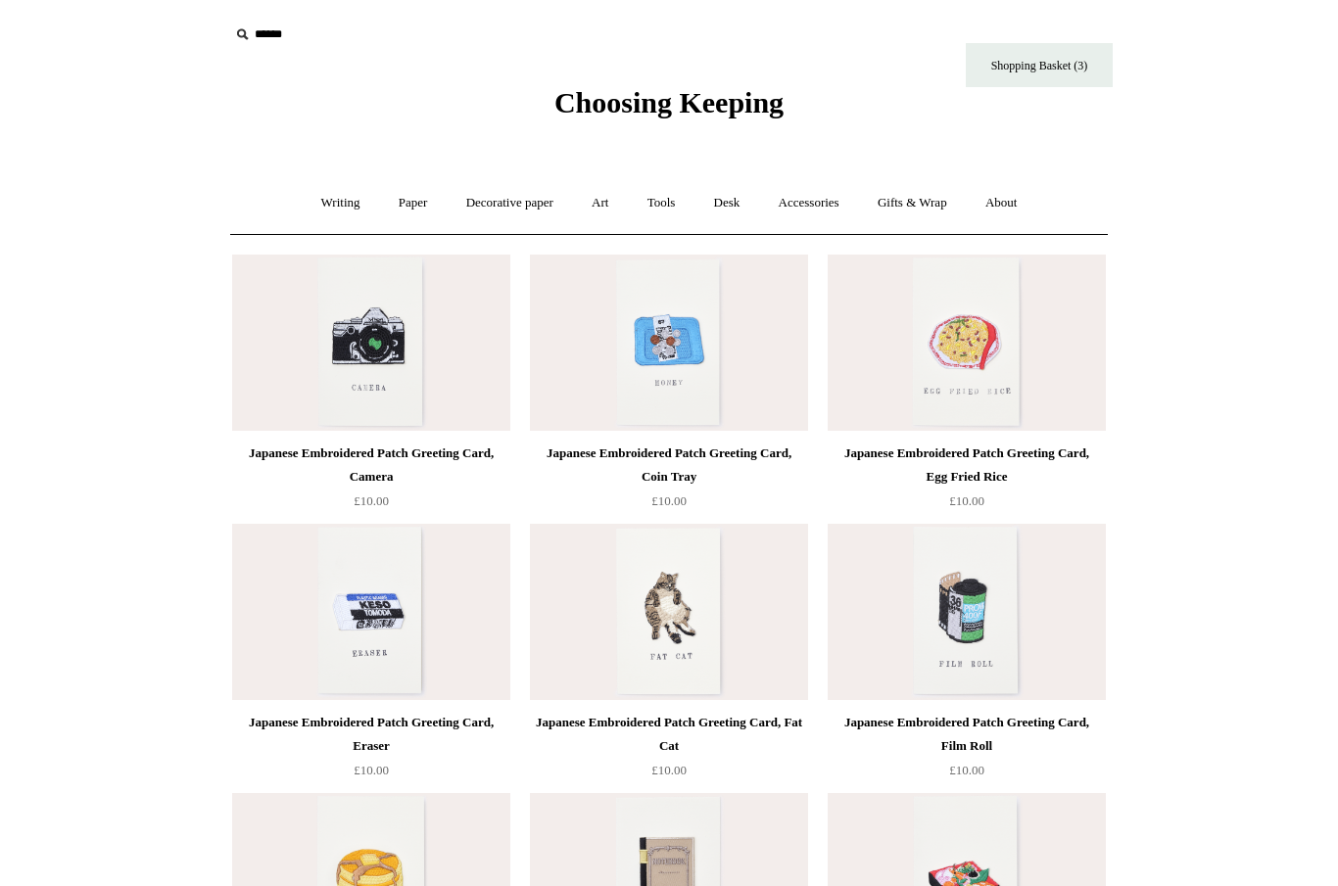
click at [501, 205] on link "Decorative paper +" at bounding box center [510, 203] width 122 height 52
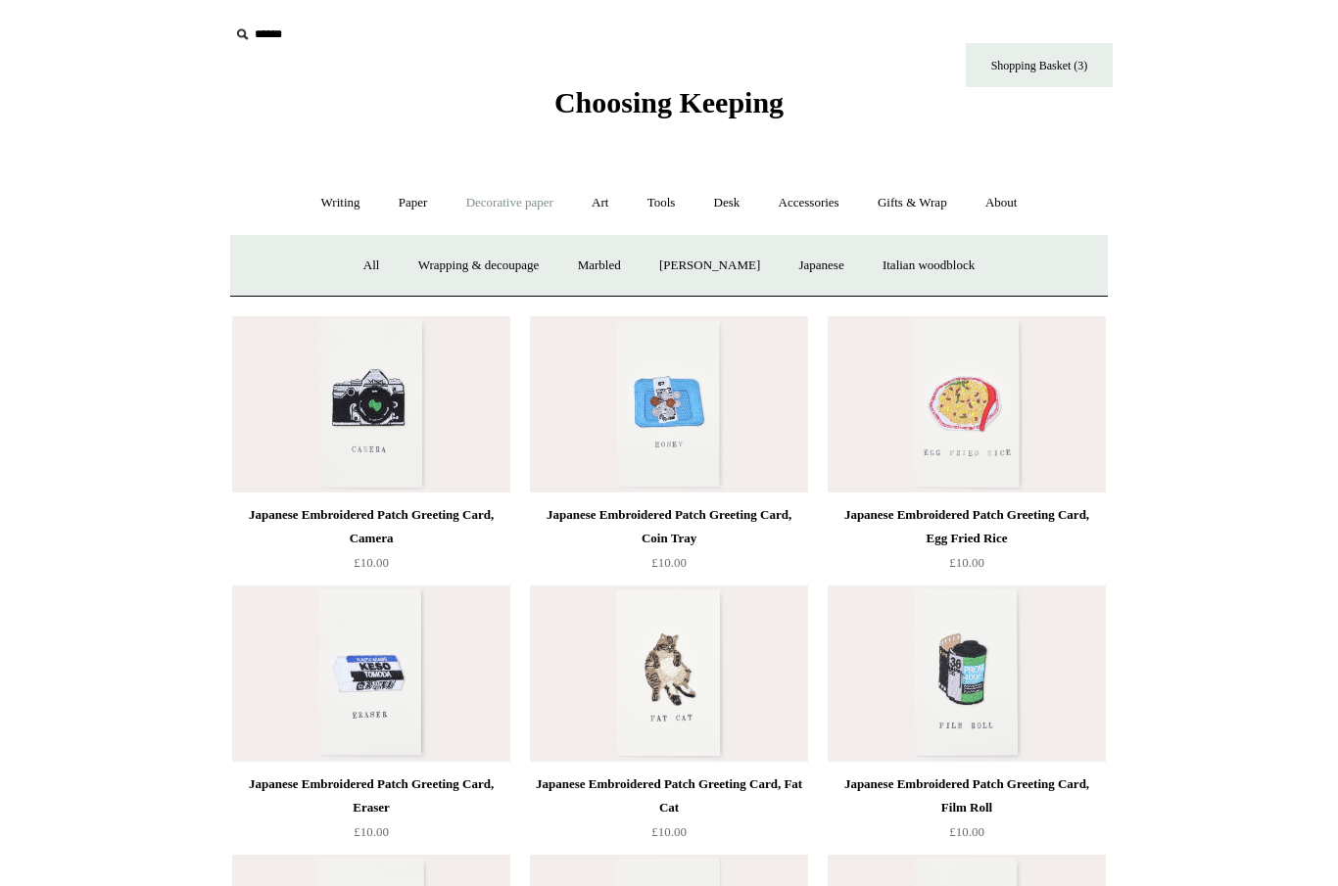
click at [702, 258] on link "[PERSON_NAME]" at bounding box center [710, 266] width 136 height 52
click at [706, 263] on link "[PERSON_NAME]" at bounding box center [710, 266] width 136 height 52
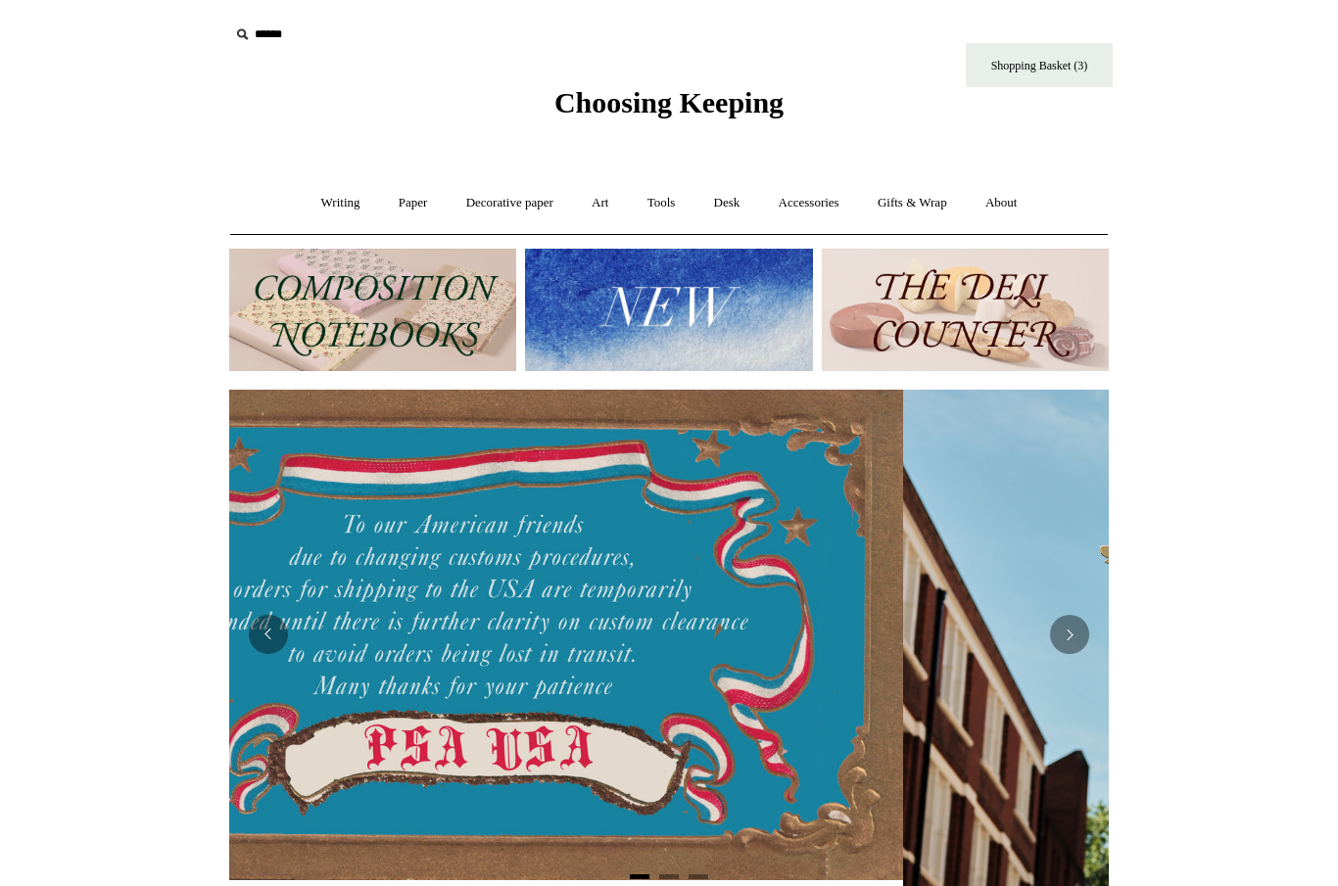
click at [812, 210] on link "Accessories +" at bounding box center [809, 203] width 96 height 52
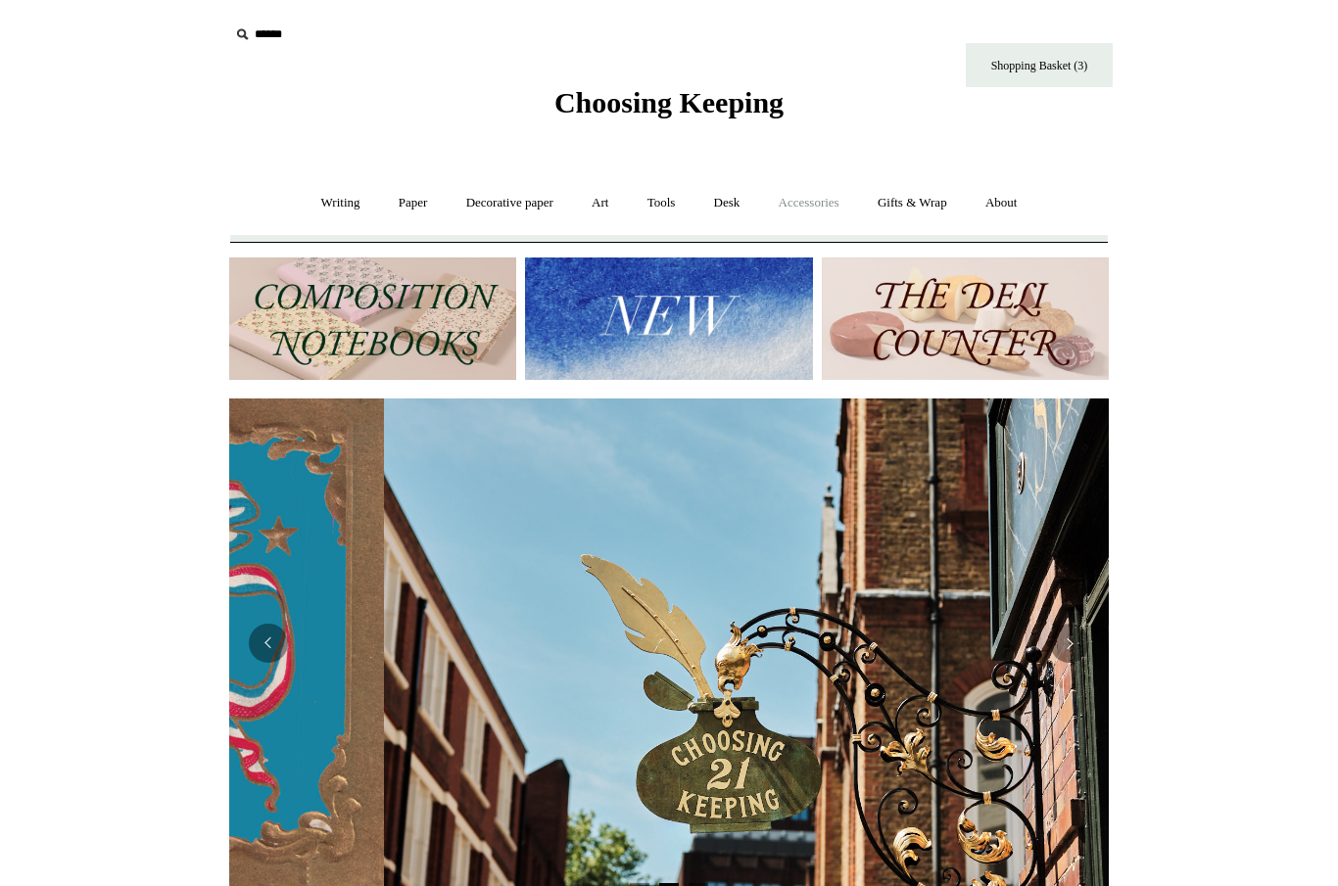
scroll to position [0, 880]
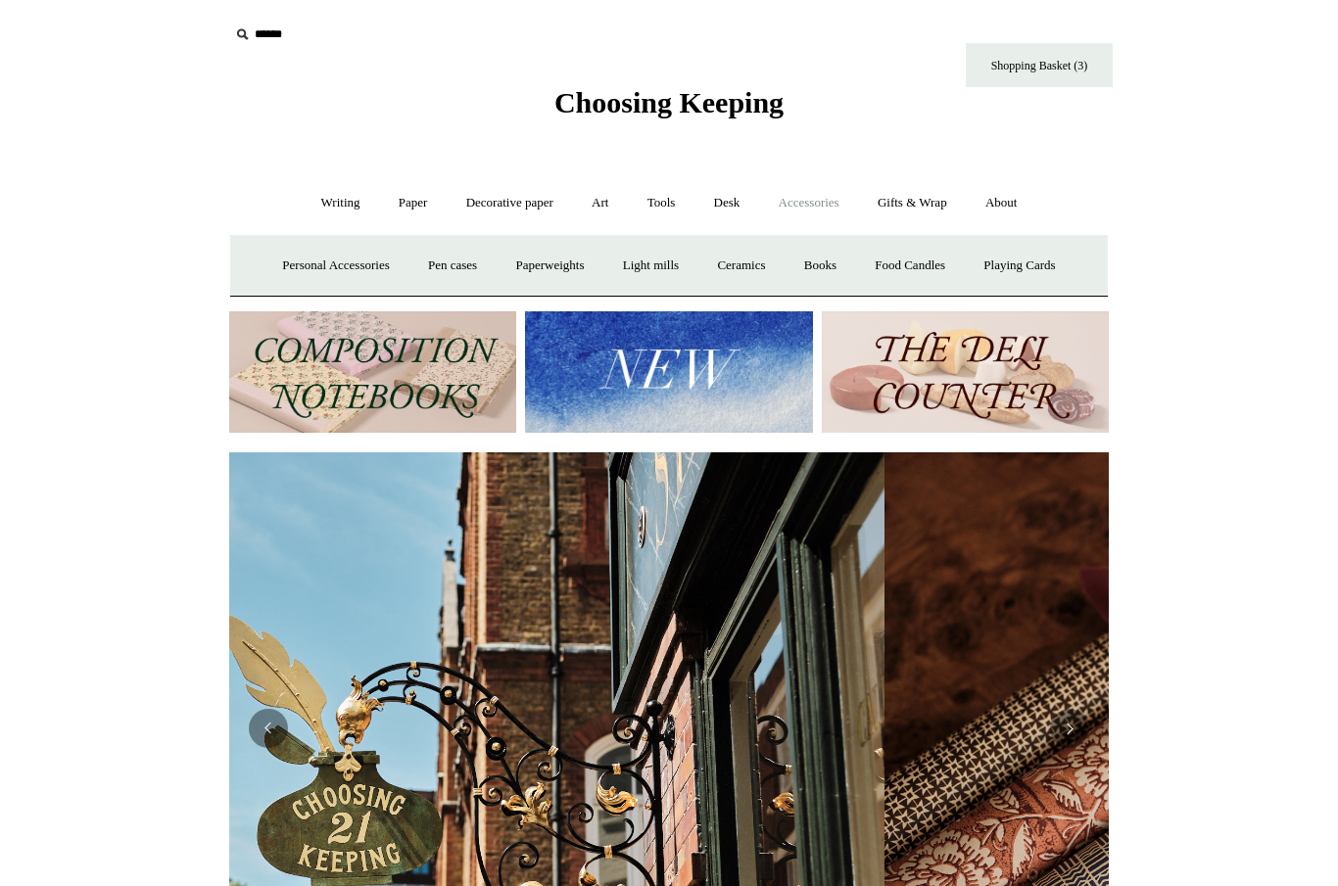
click at [500, 206] on link "Decorative paper +" at bounding box center [510, 203] width 122 height 52
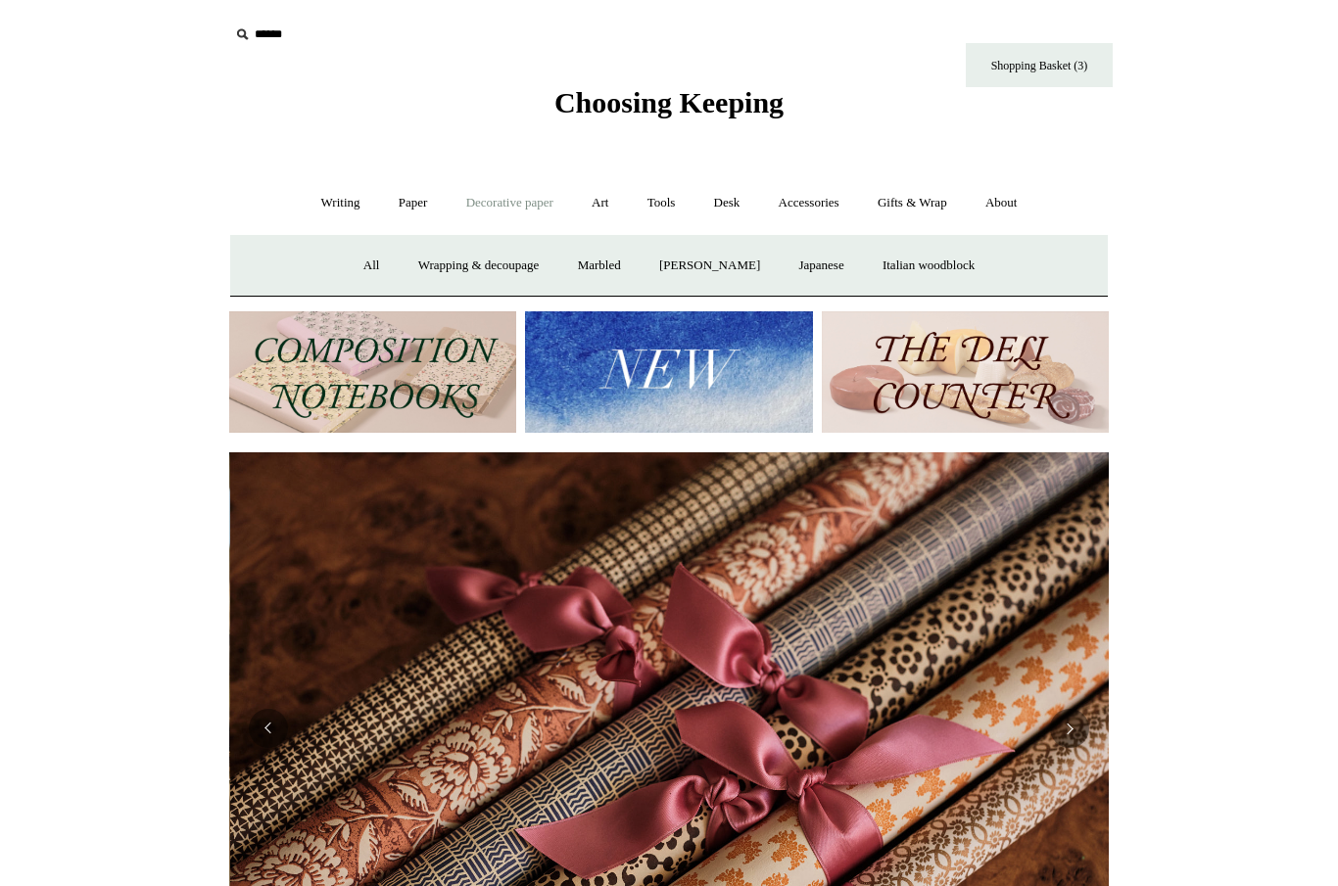
scroll to position [0, 1759]
click at [940, 260] on link "Italian woodblock" at bounding box center [928, 266] width 127 height 52
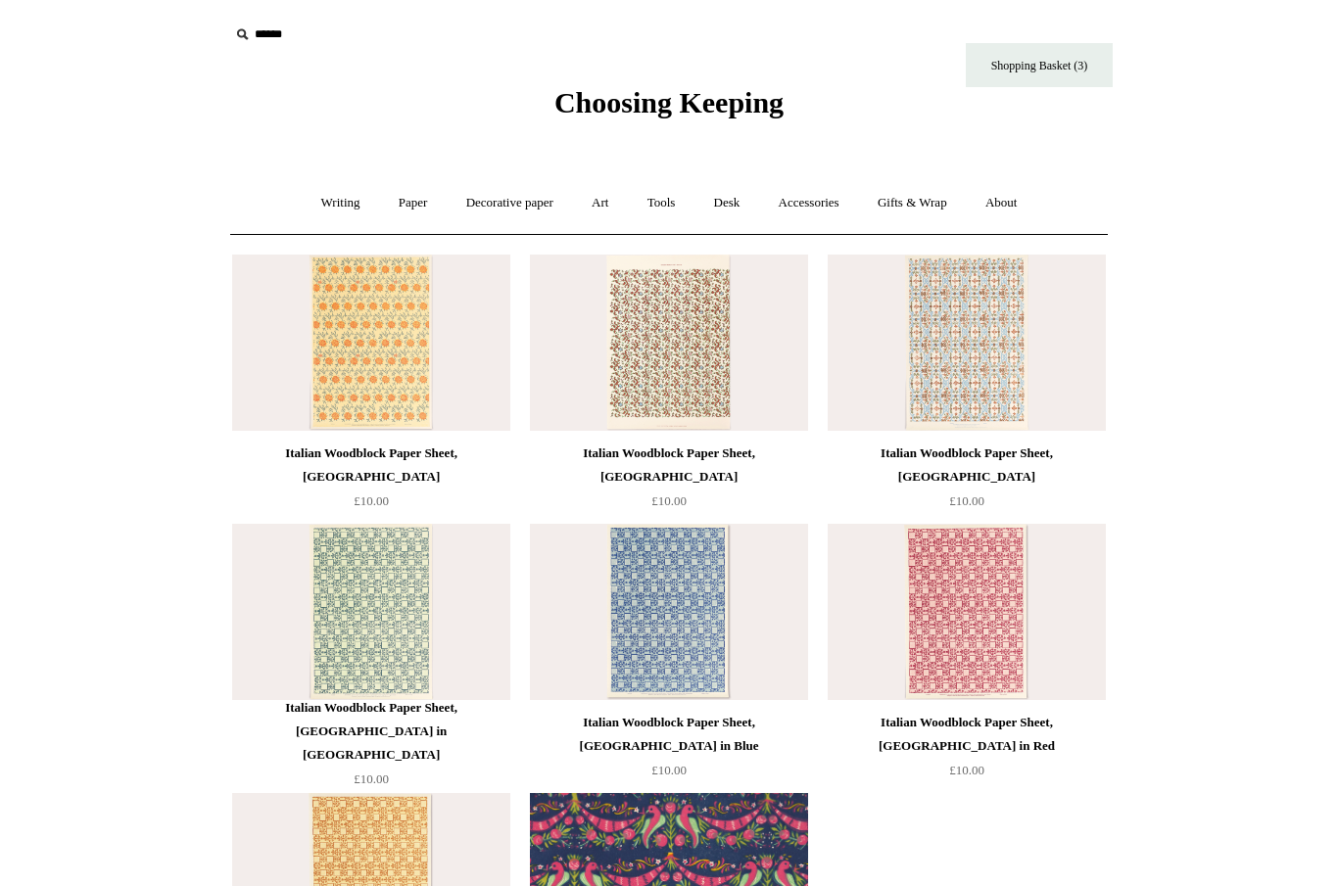
click at [921, 210] on link "Gifts & Wrap +" at bounding box center [912, 203] width 105 height 52
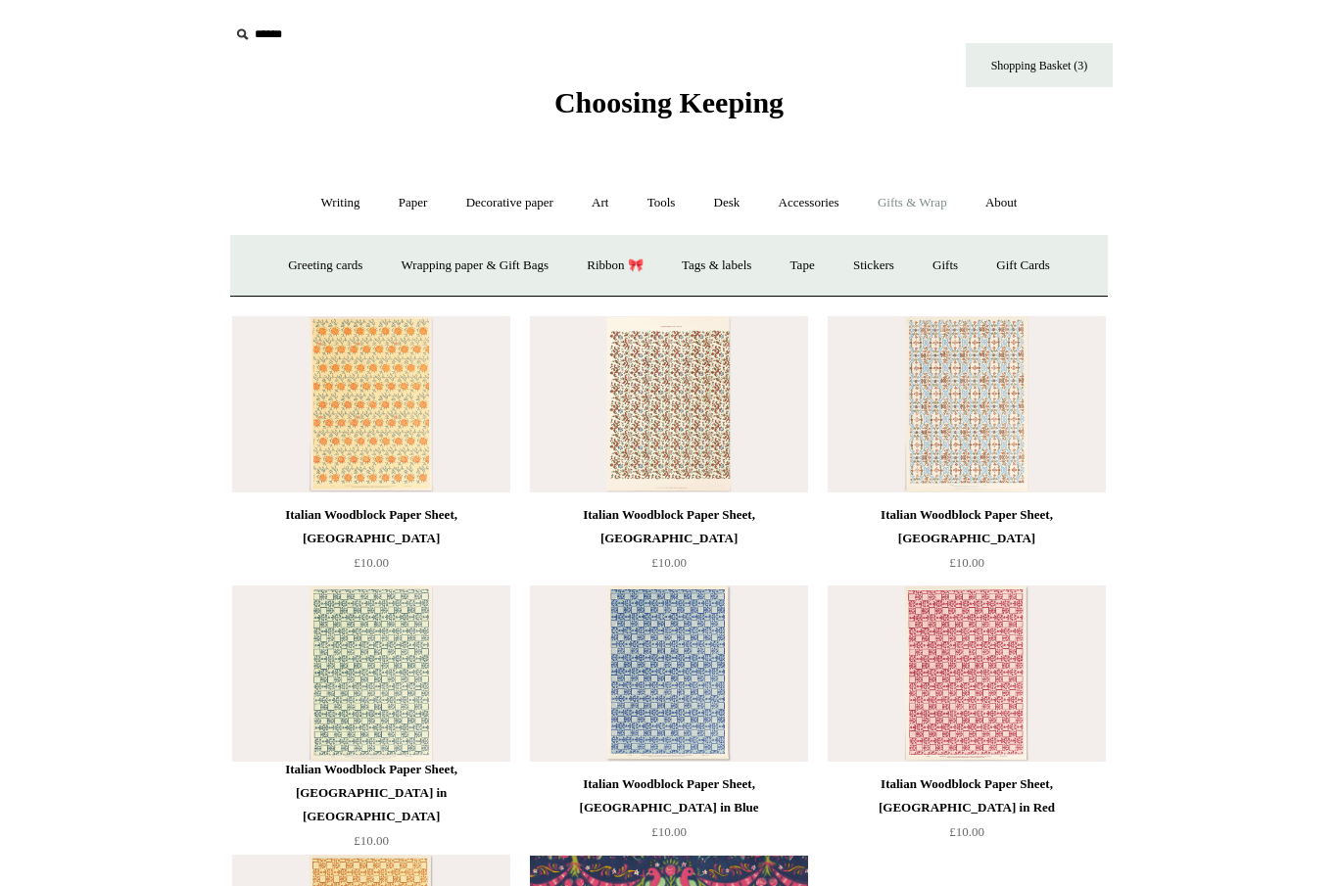
click at [446, 269] on link "Wrapping paper & Gift Bags" at bounding box center [475, 266] width 182 height 52
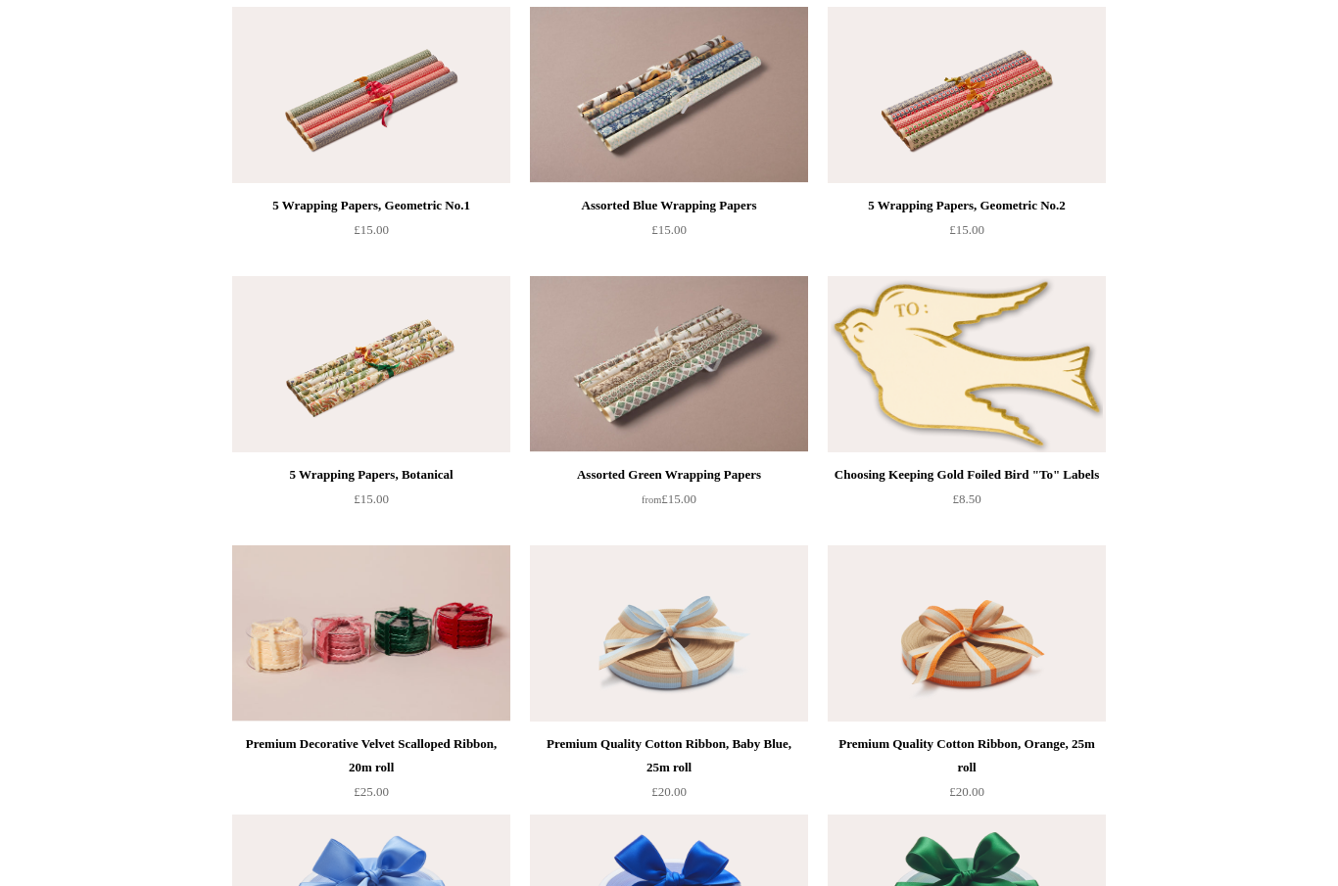
scroll to position [2130, 0]
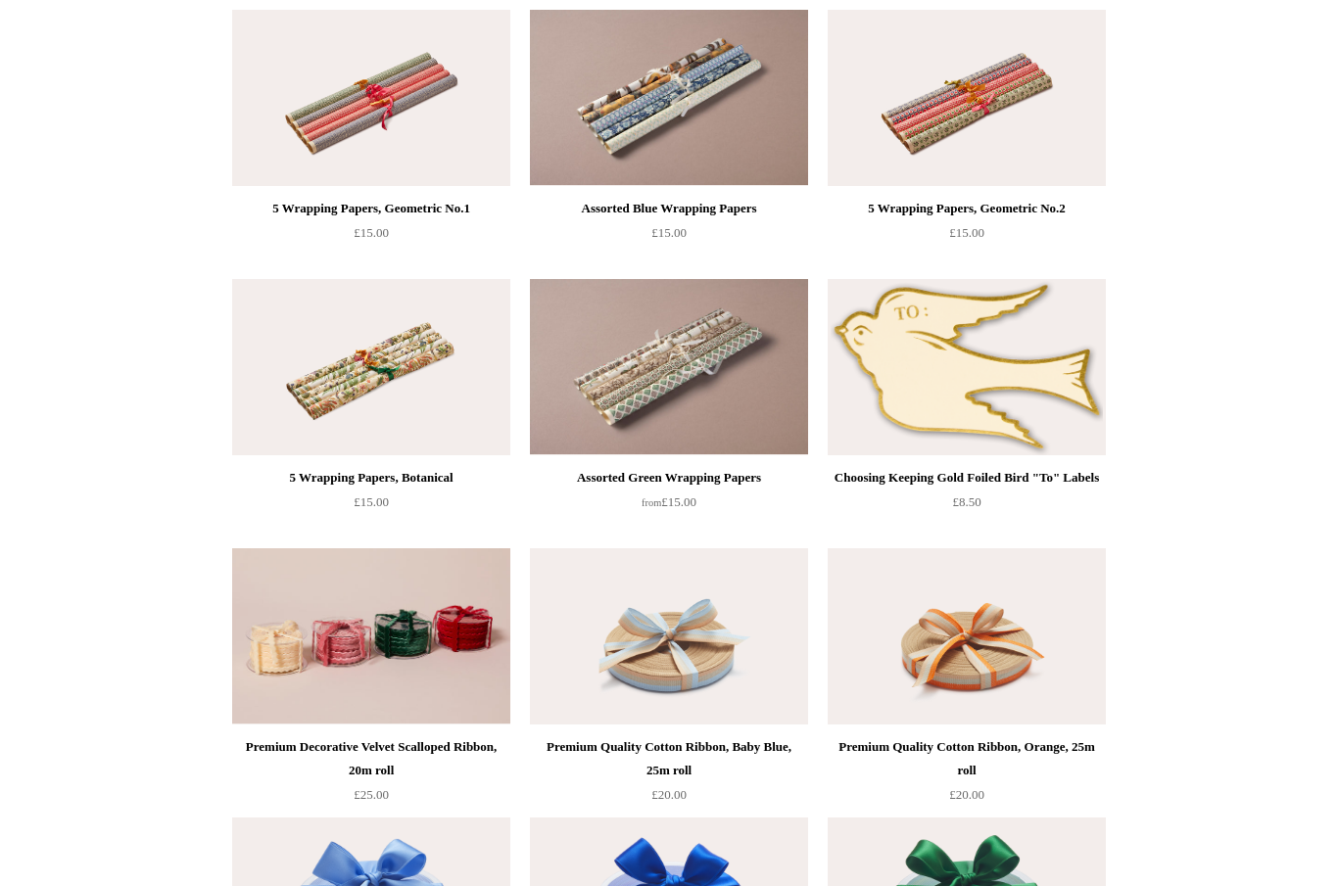
click at [692, 357] on img at bounding box center [669, 367] width 278 height 176
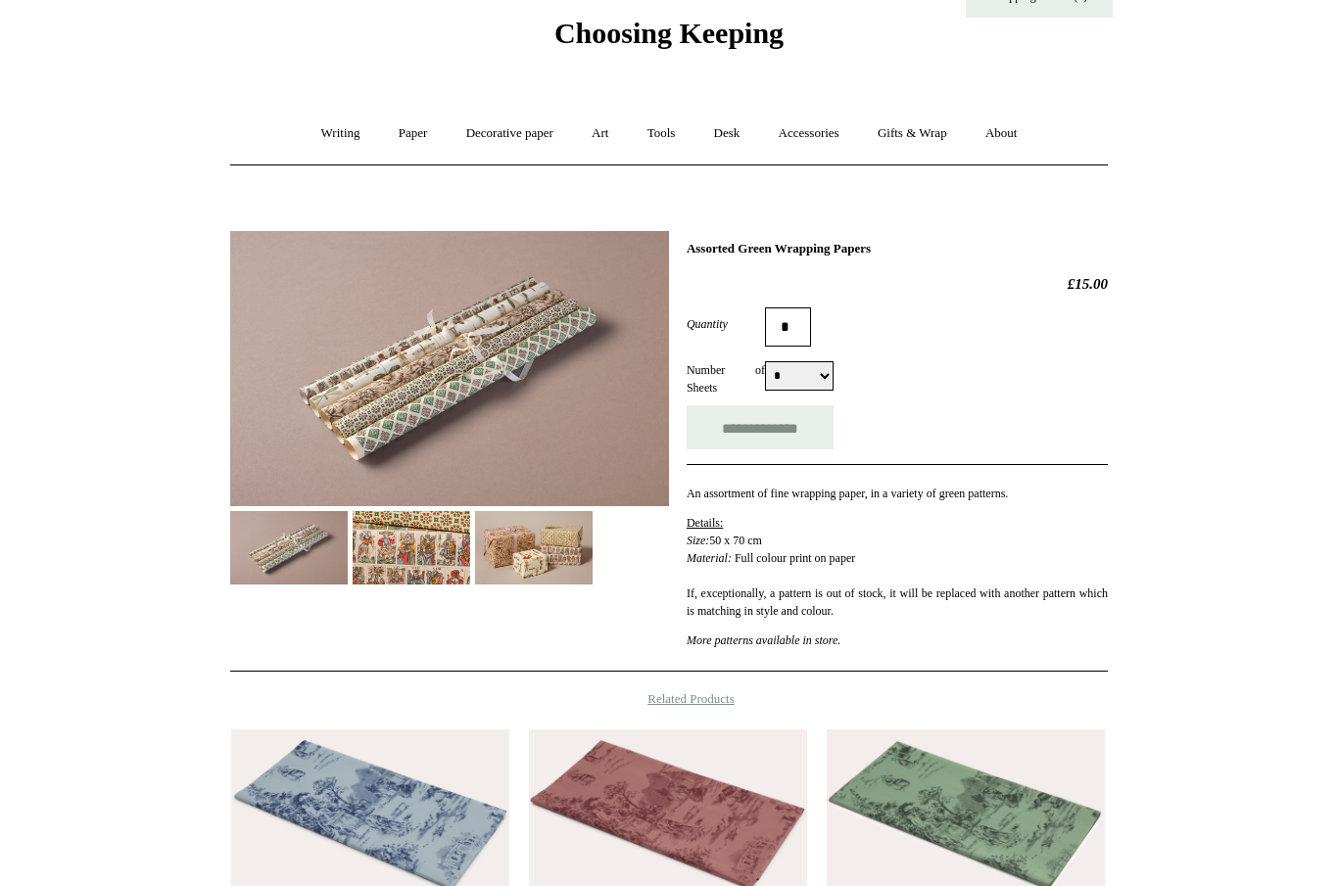
scroll to position [69, 0]
click at [405, 547] on img at bounding box center [412, 548] width 118 height 73
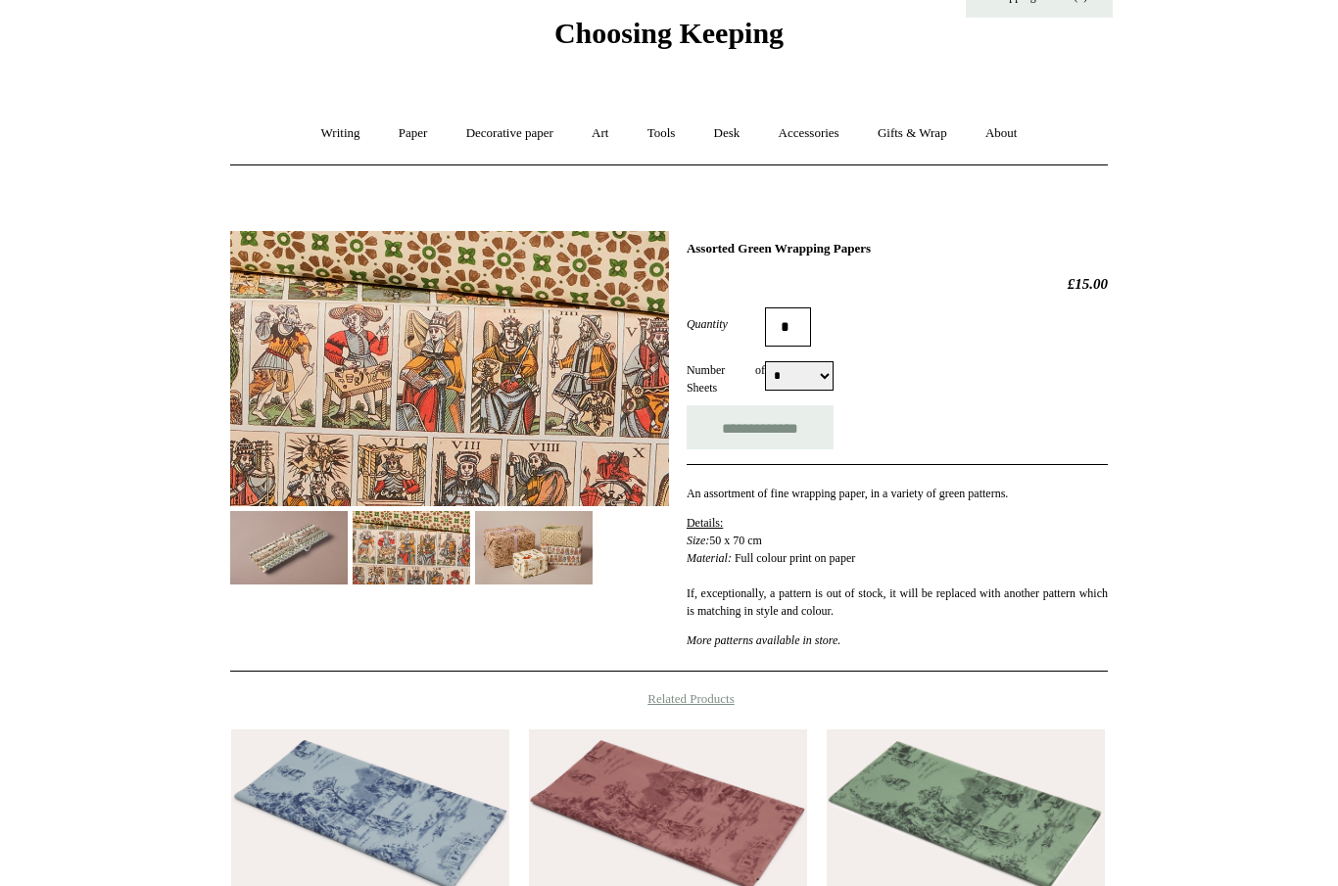
click at [295, 538] on img at bounding box center [289, 547] width 118 height 73
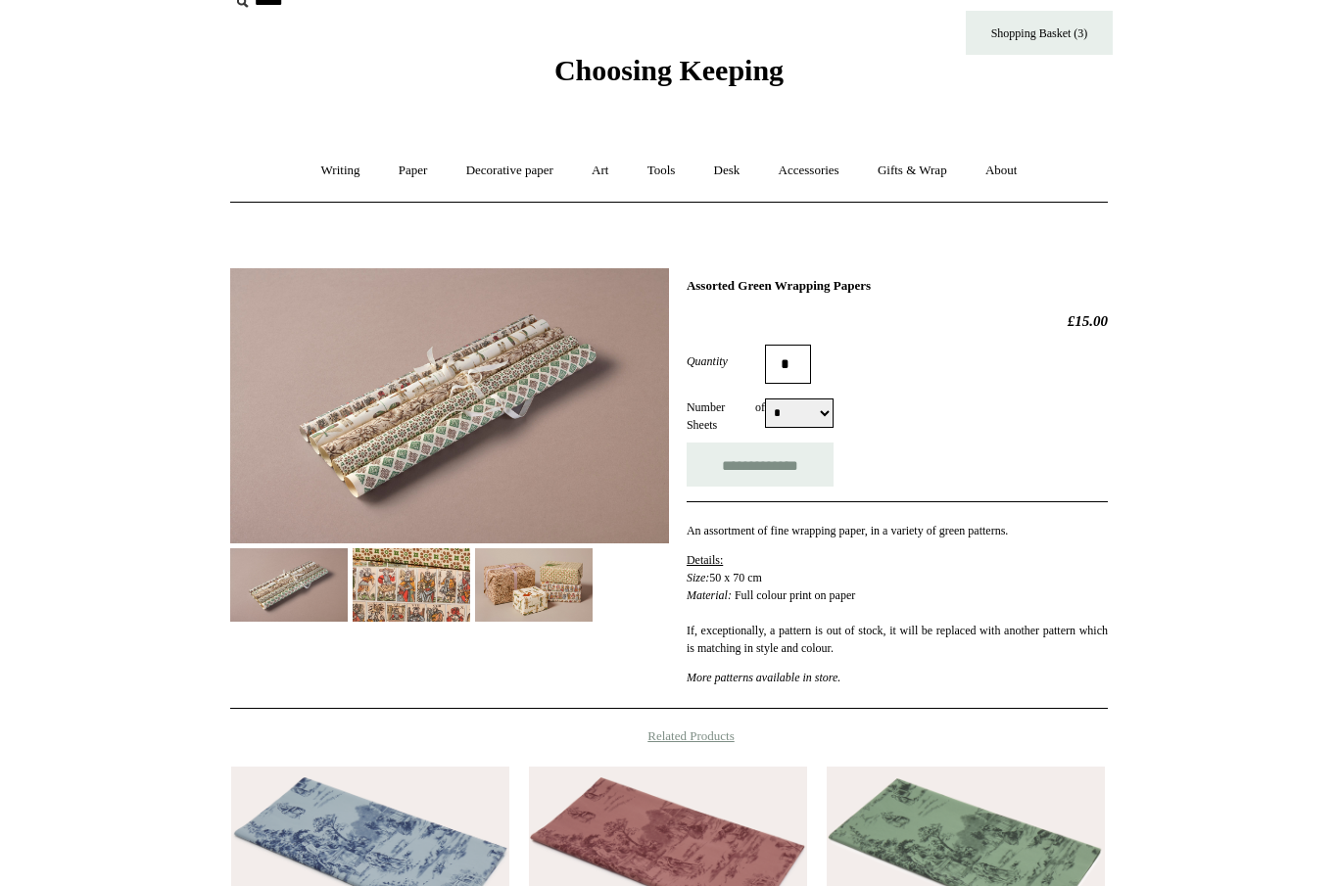
scroll to position [0, 0]
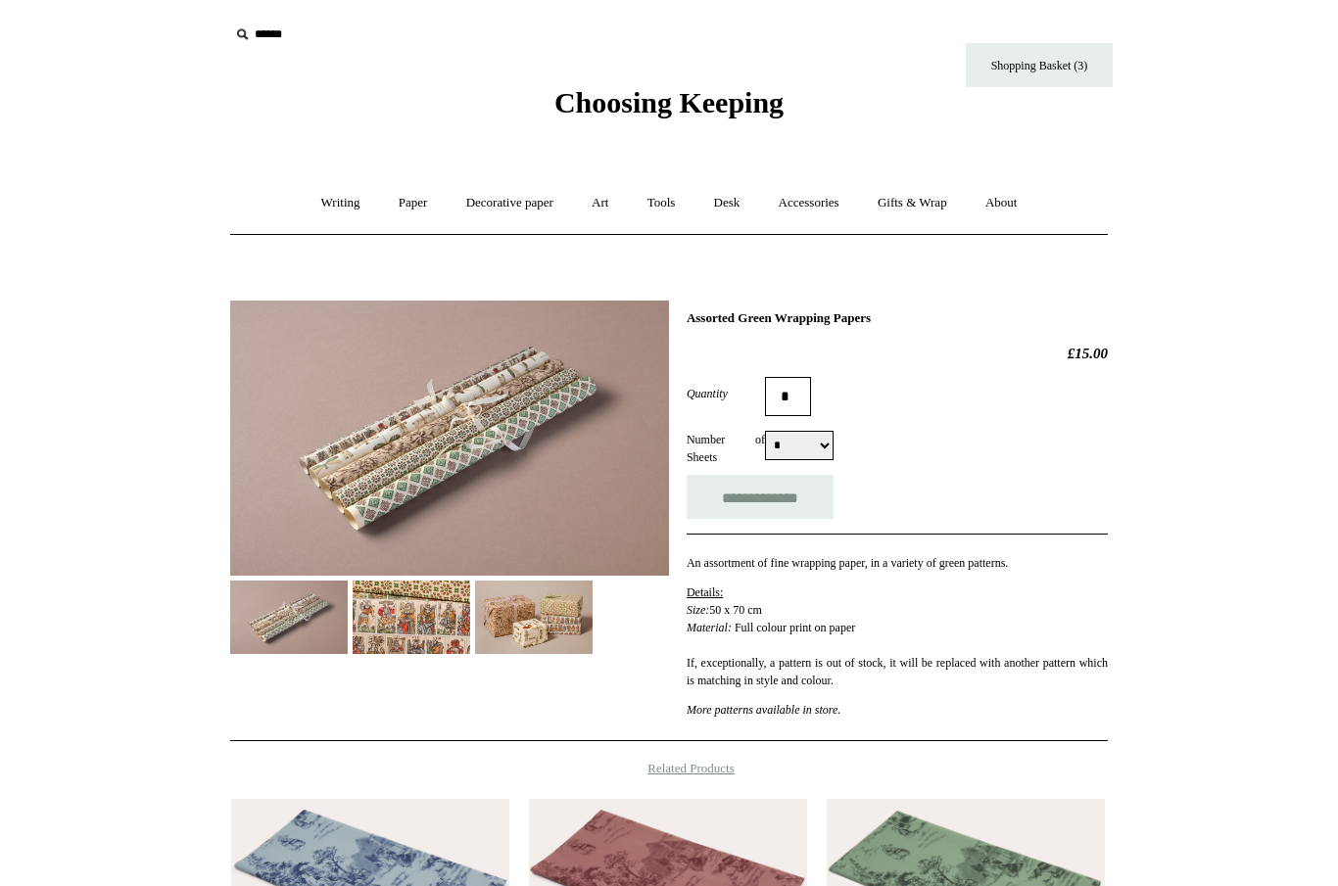
click at [1048, 57] on link "Shopping Basket (3)" at bounding box center [1039, 65] width 147 height 44
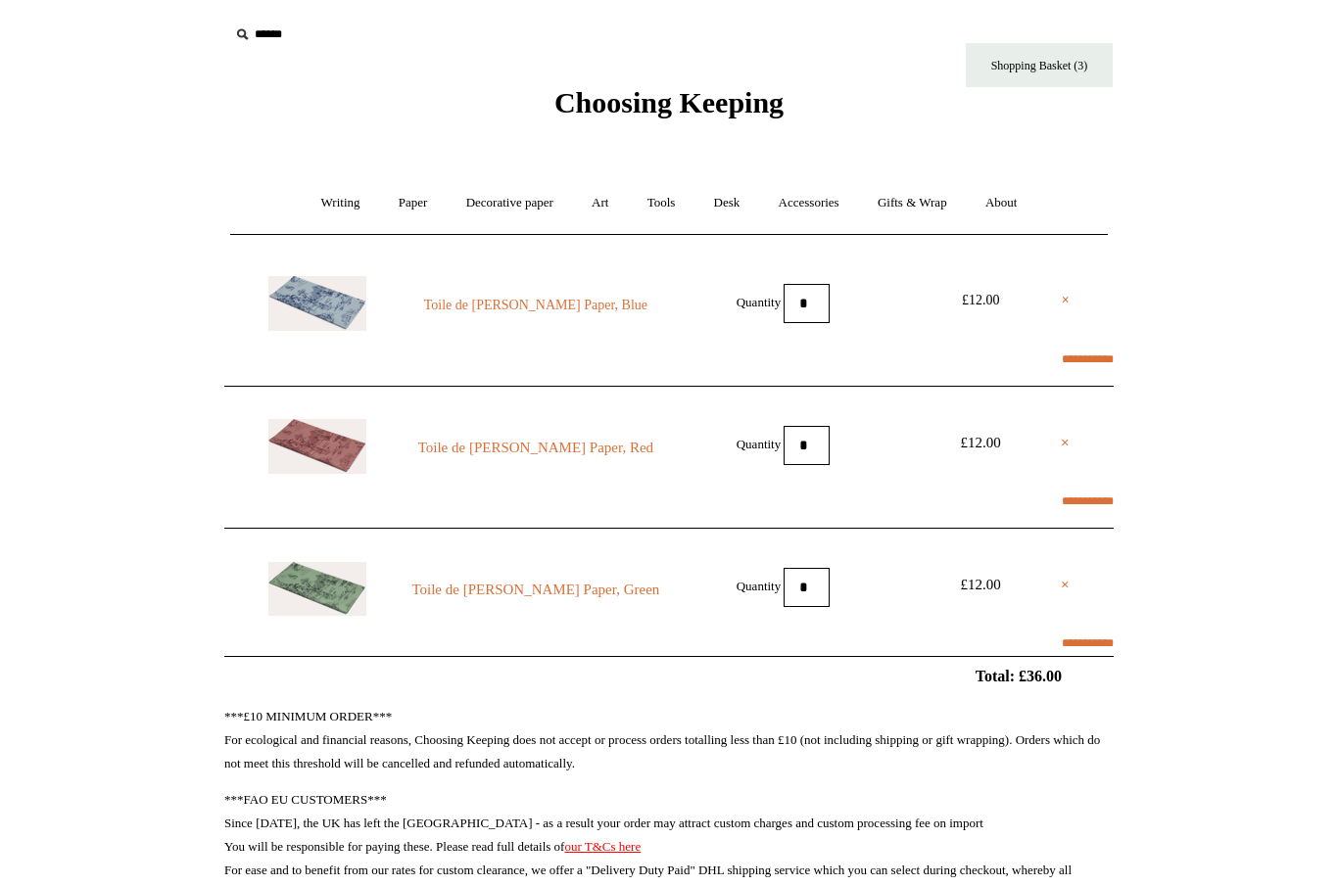
select select "**********"
type input "********"
select select "*******"
click at [914, 201] on link "Gifts & Wrap +" at bounding box center [912, 203] width 105 height 52
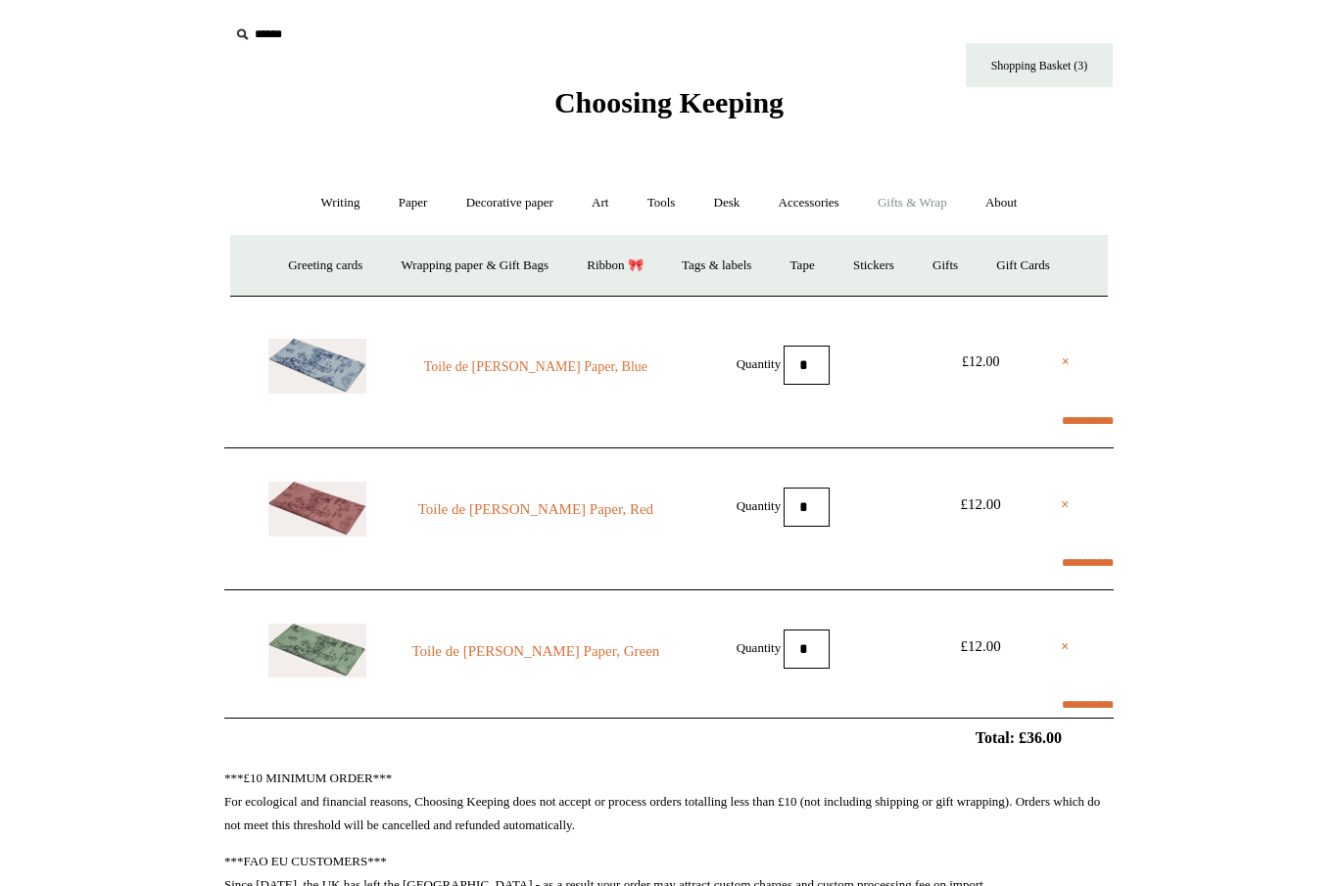
click at [966, 252] on link "Gifts +" at bounding box center [945, 266] width 61 height 52
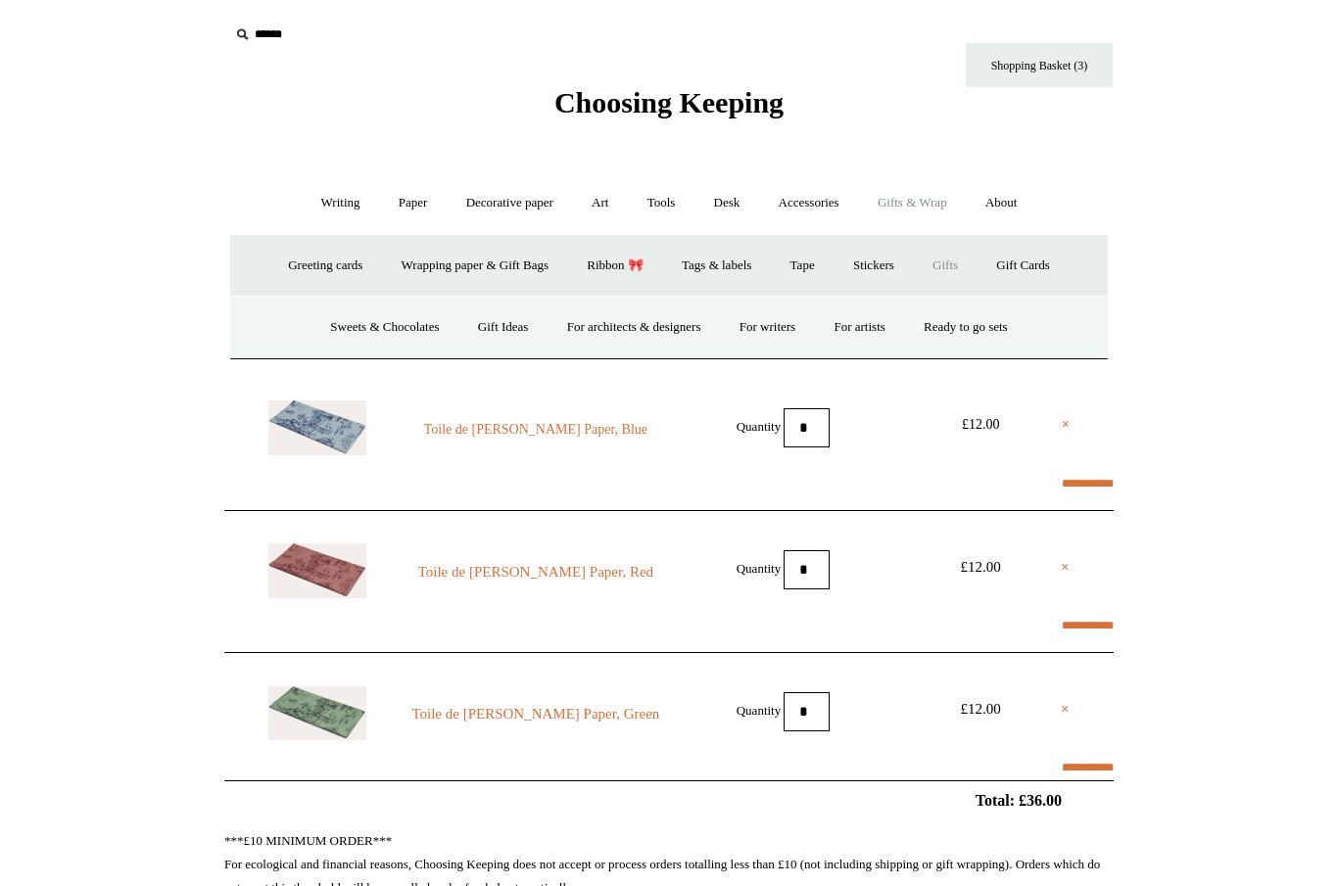
click at [872, 335] on link "For artists" at bounding box center [859, 328] width 86 height 52
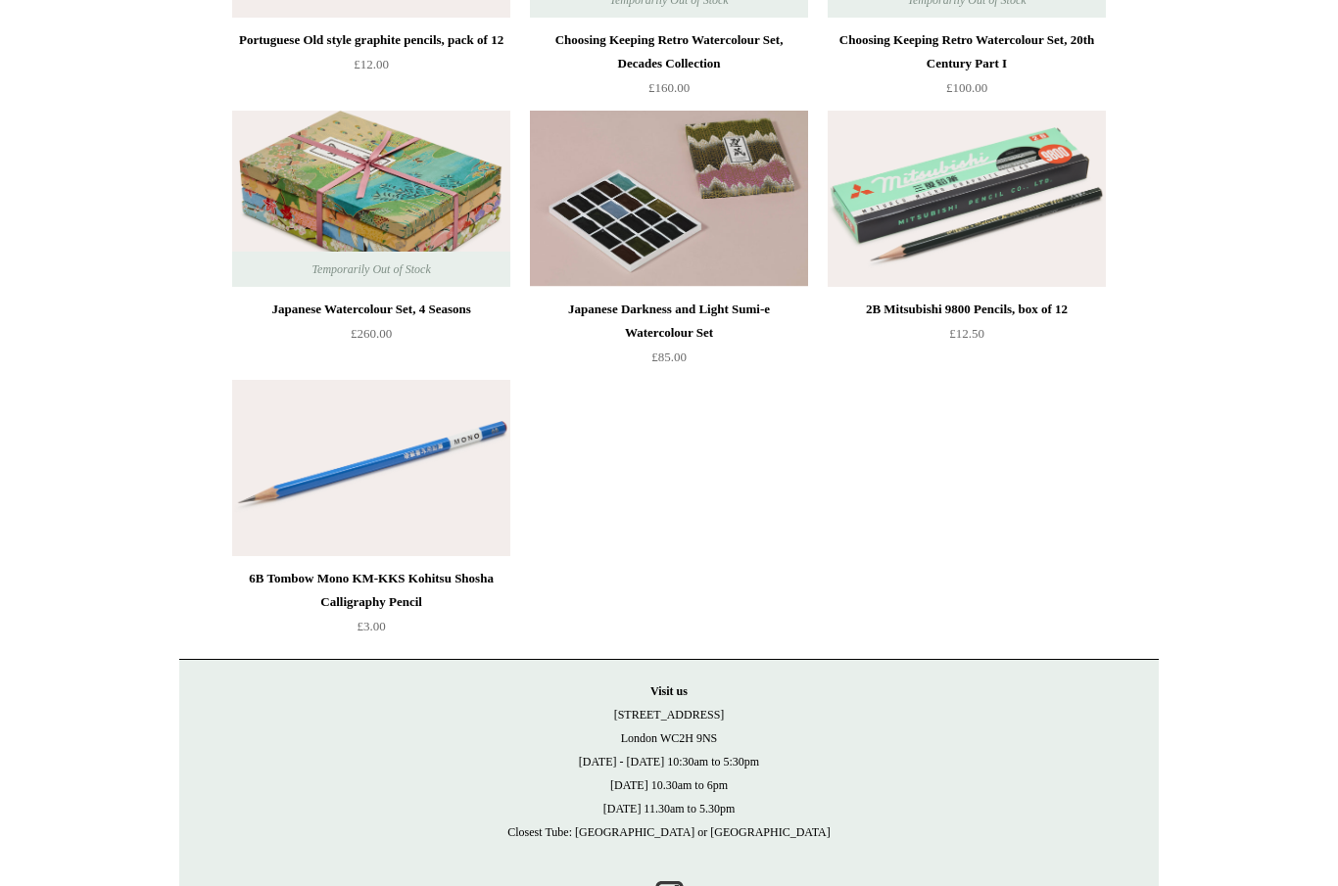
scroll to position [3112, 0]
